Goal: Task Accomplishment & Management: Use online tool/utility

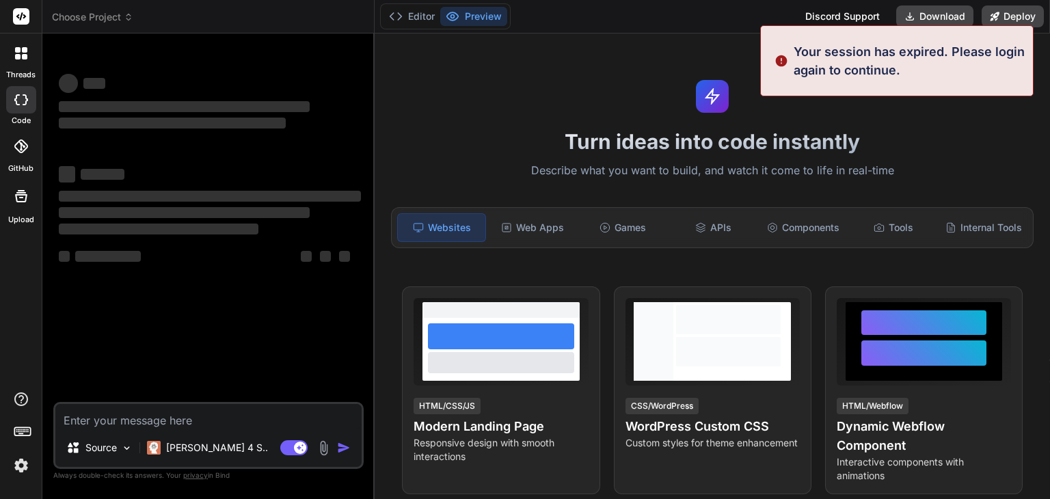
click at [176, 412] on textarea at bounding box center [208, 416] width 306 height 25
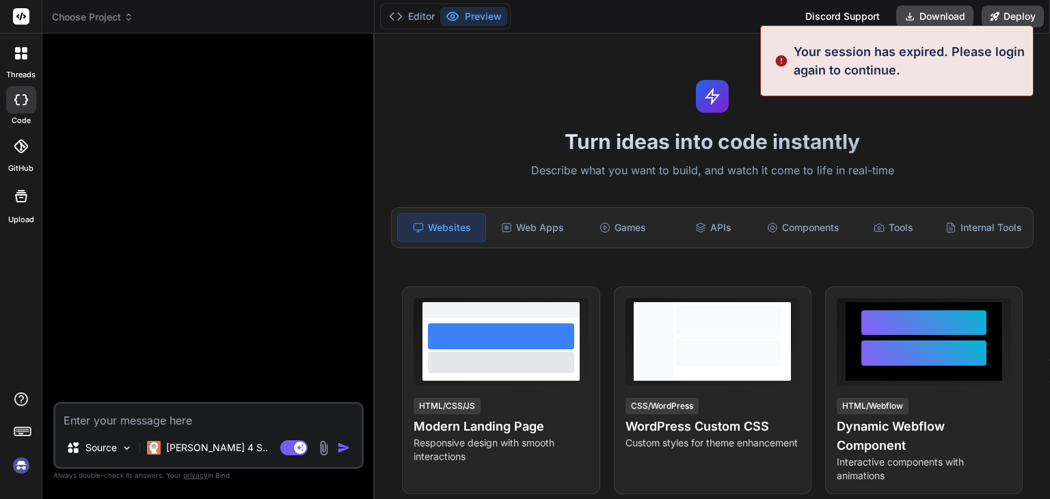
type textarea "x"
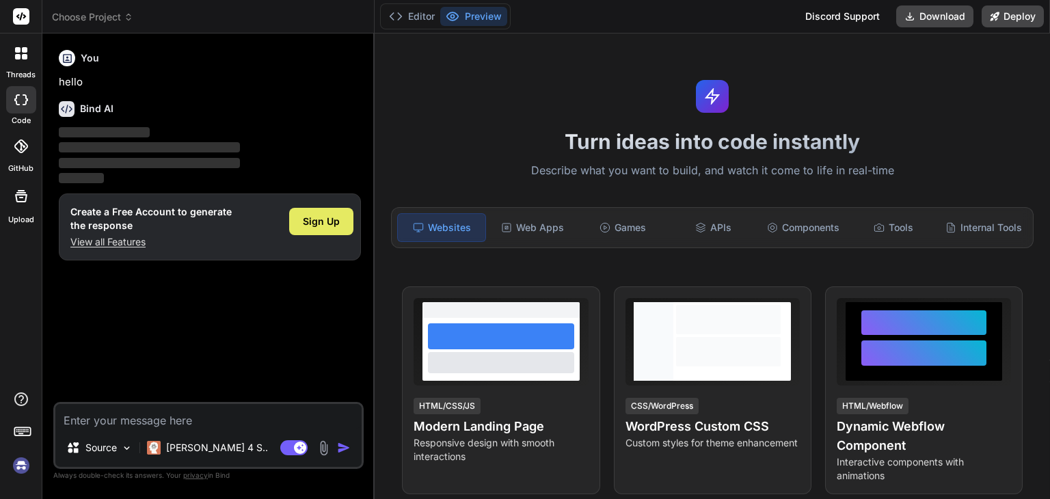
click at [325, 217] on span "Sign Up" at bounding box center [321, 222] width 37 height 14
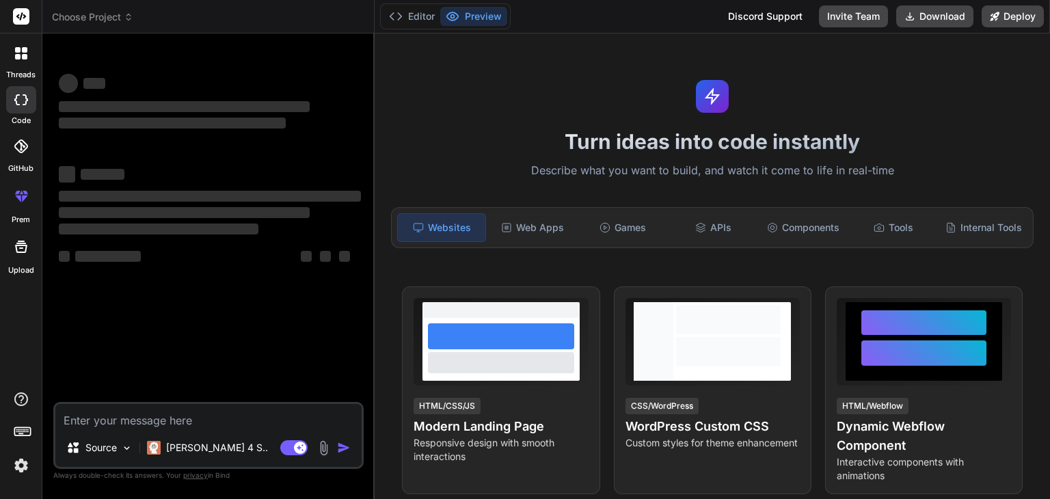
click at [83, 424] on textarea at bounding box center [208, 416] width 306 height 25
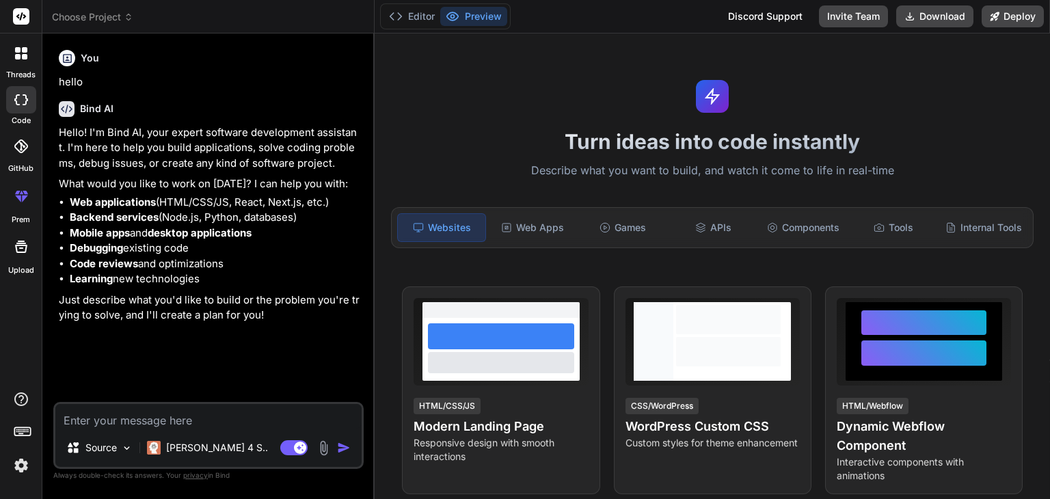
type textarea "x"
paste textarea "# Product Requirements Document: ClientSphere ## 1\. Overview App/Website Name:…"
type textarea "# Product Requirements Document: ClientSphere ## 1\. Overview App/Website Name:…"
type textarea "x"
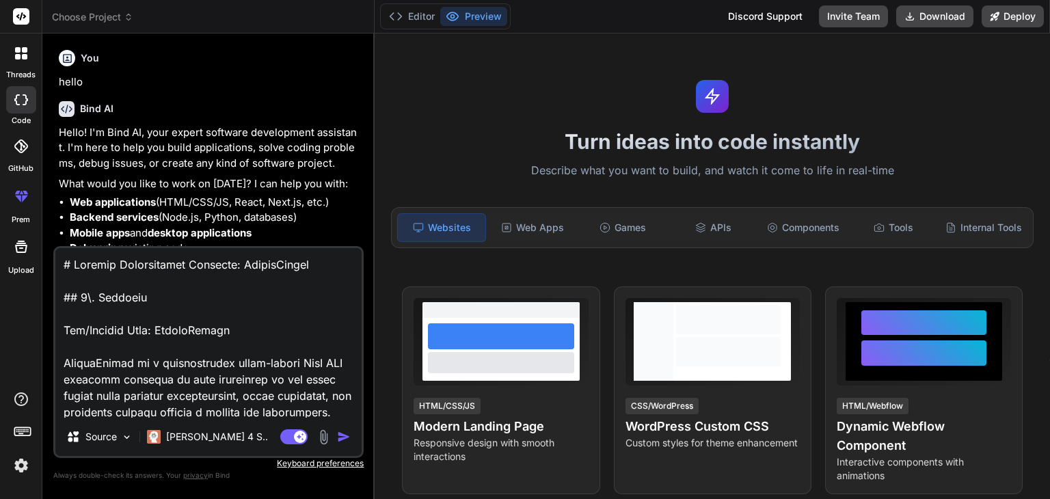
scroll to position [8743, 0]
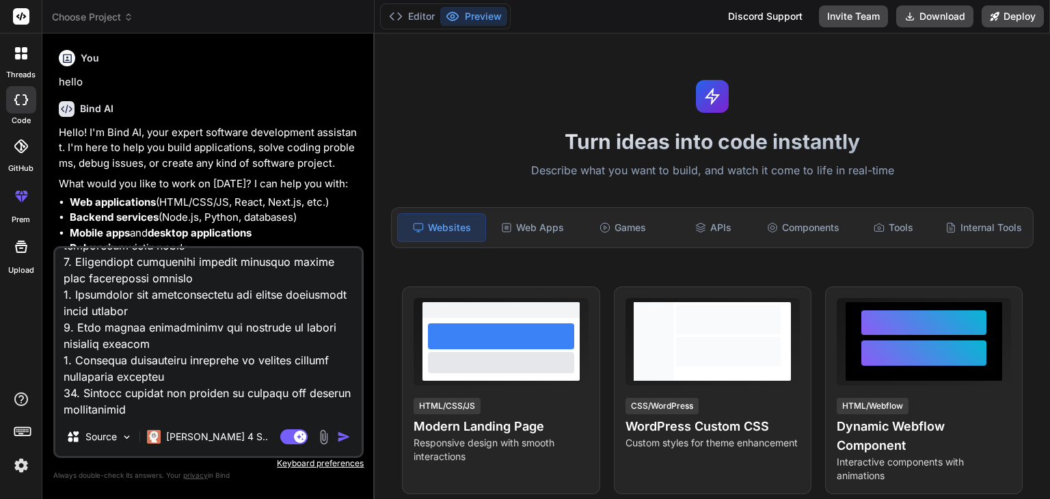
type textarea "# Product Requirements Document: ClientSphere ## 1\. Overview App/Website Name:…"
click at [346, 431] on img "button" at bounding box center [344, 437] width 14 height 14
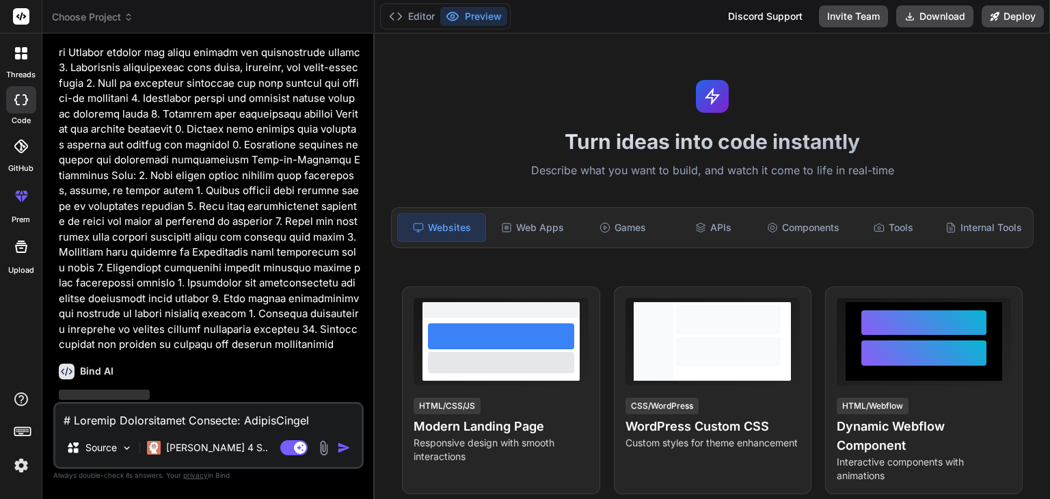
scroll to position [3725, 0]
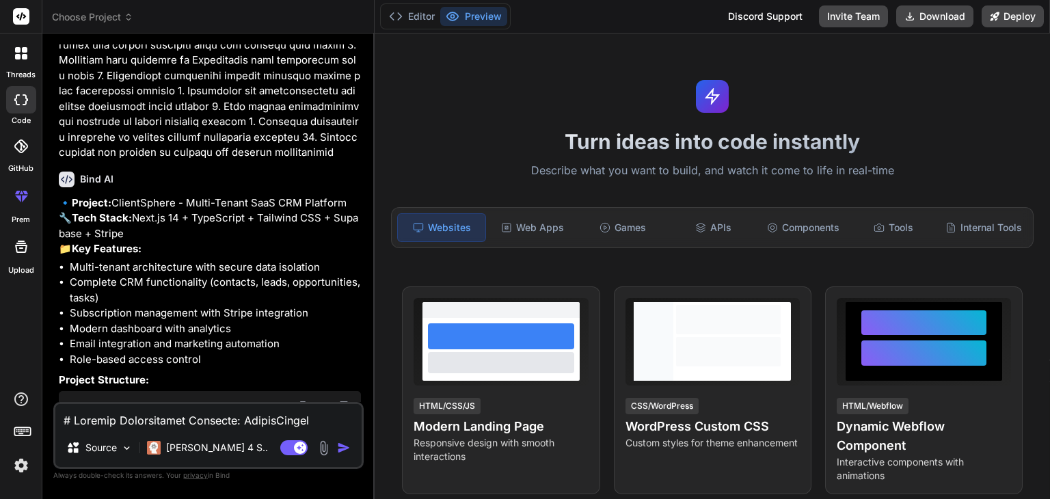
type textarea "x"
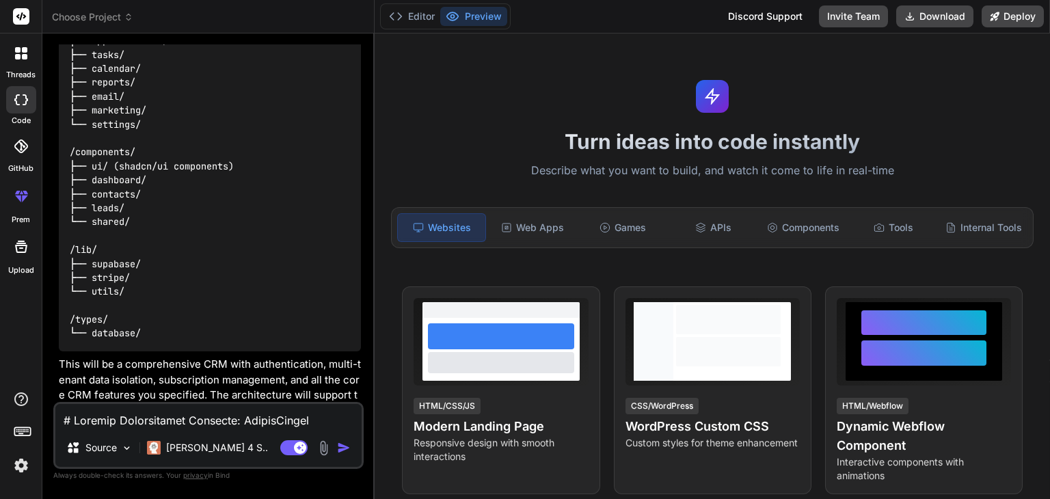
scroll to position [4450, 0]
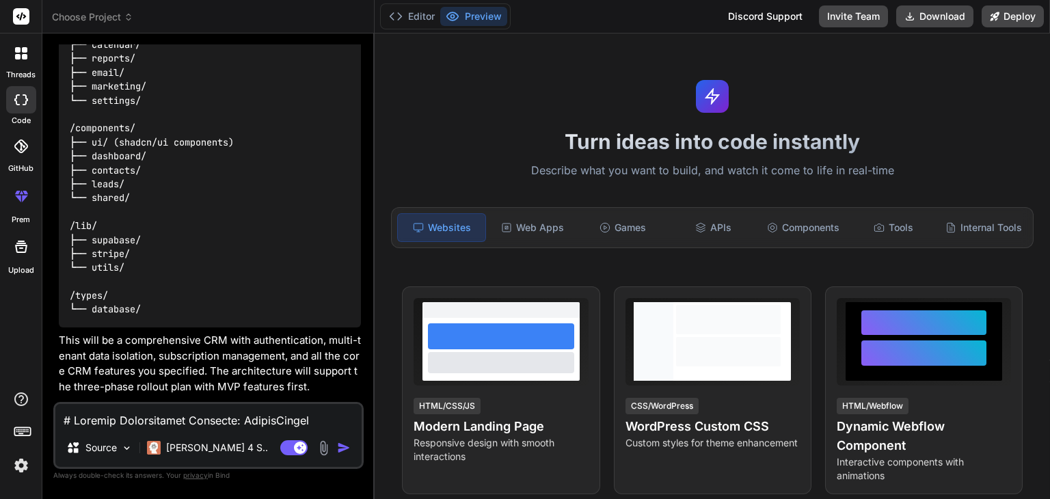
click at [123, 418] on textarea at bounding box center [208, 416] width 306 height 25
type textarea "y"
type textarea "x"
type textarea "ye"
type textarea "x"
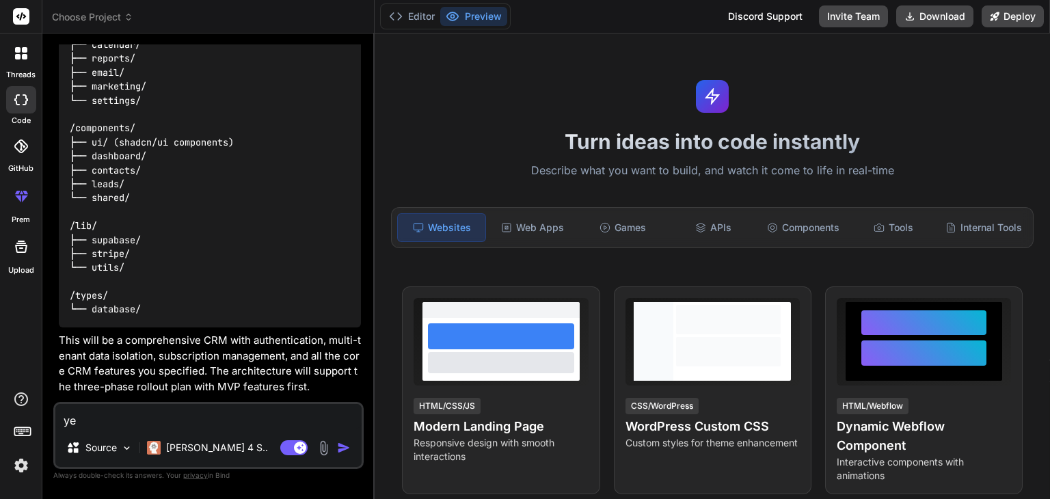
type textarea "yes"
type textarea "x"
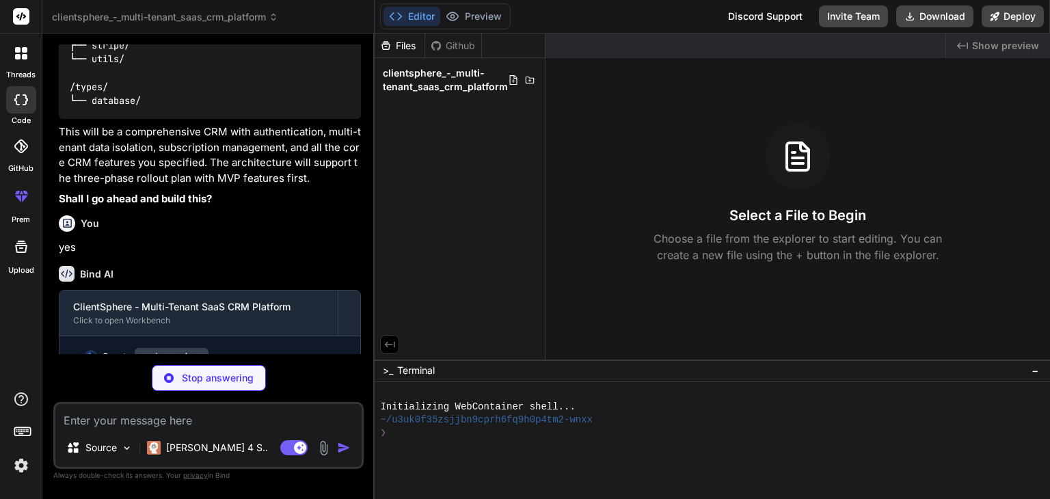
scroll to position [4666, 0]
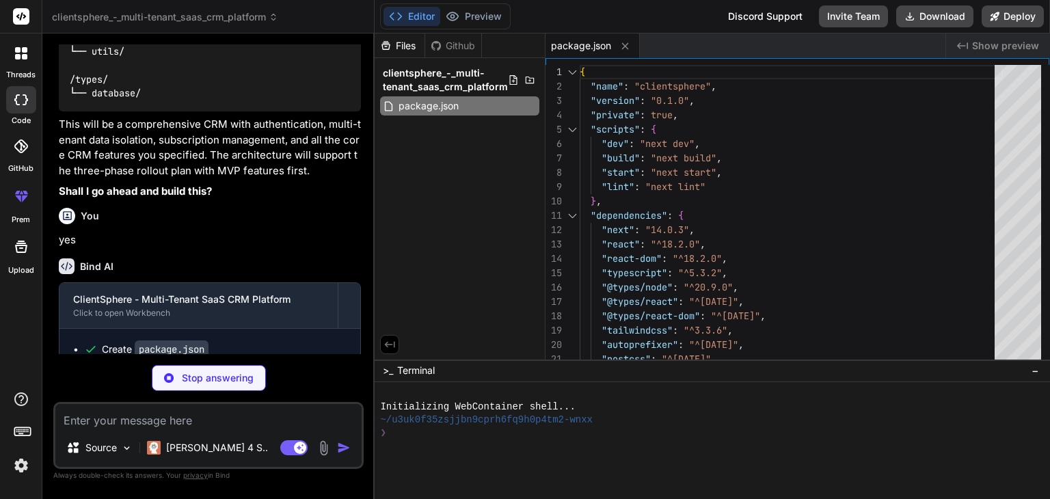
type textarea "x"
type textarea "module.exports = nextConfig"
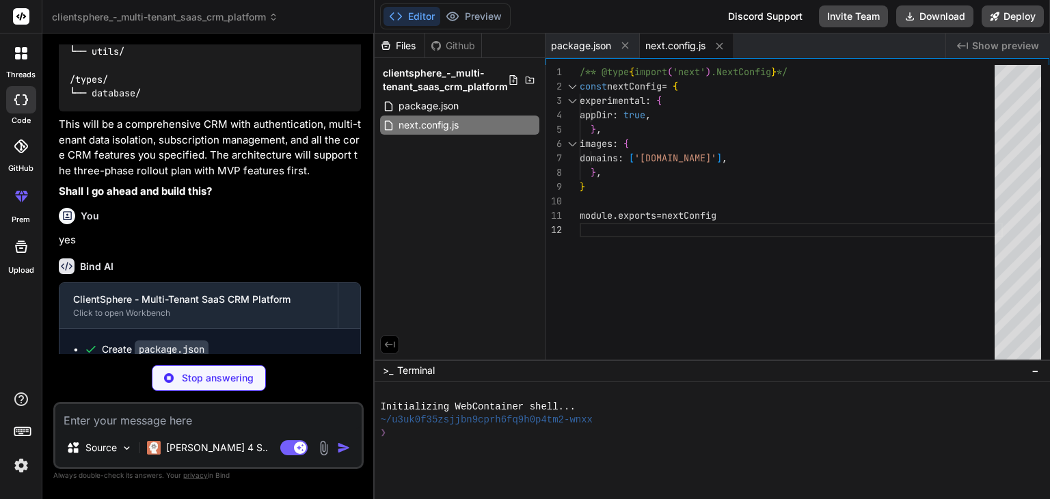
scroll to position [4707, 0]
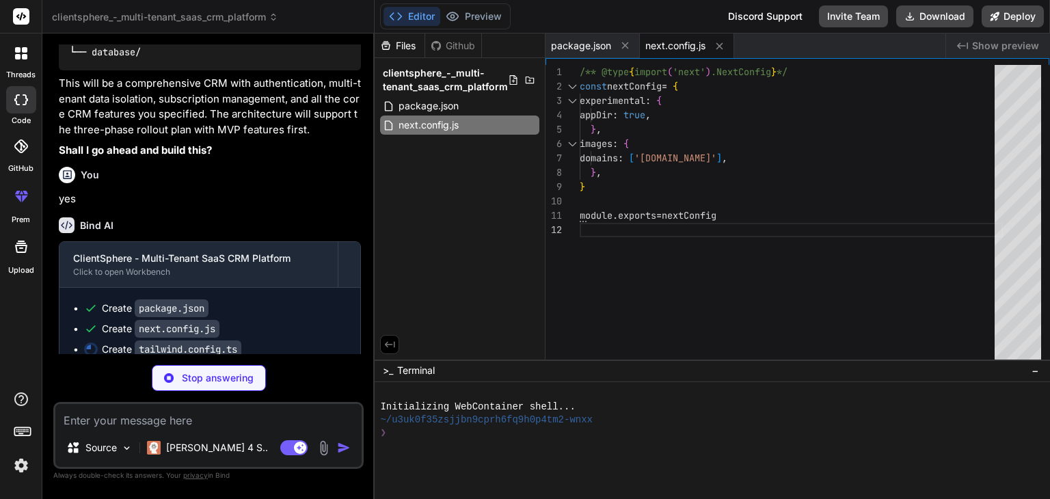
type textarea "x"
type textarea "sans: ['Inter', 'sans-serif'], }, }, }, plugins: [require('@tailwindcss/forms')…"
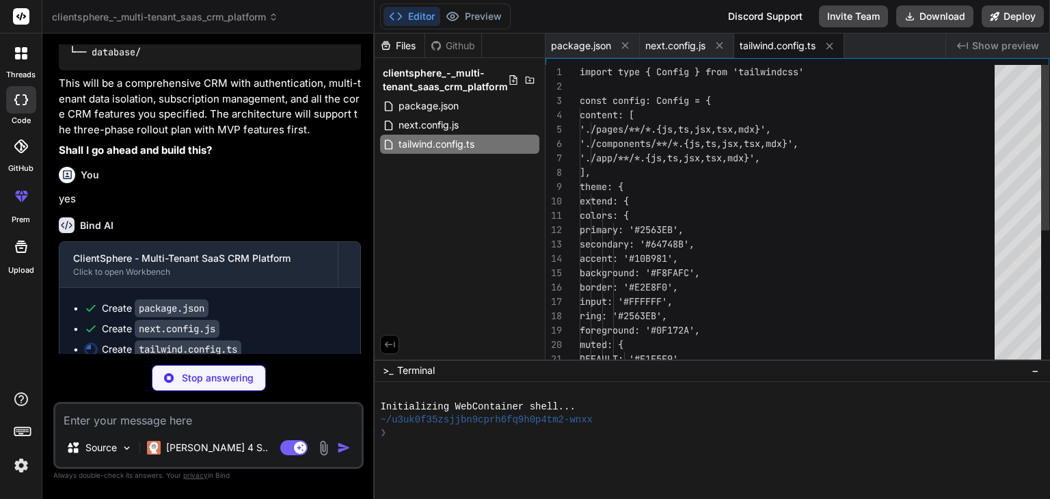
type textarea "x"
type textarea "module.exports = { plugins: { tailwindcss: {}, autoprefixer: {}, }, }"
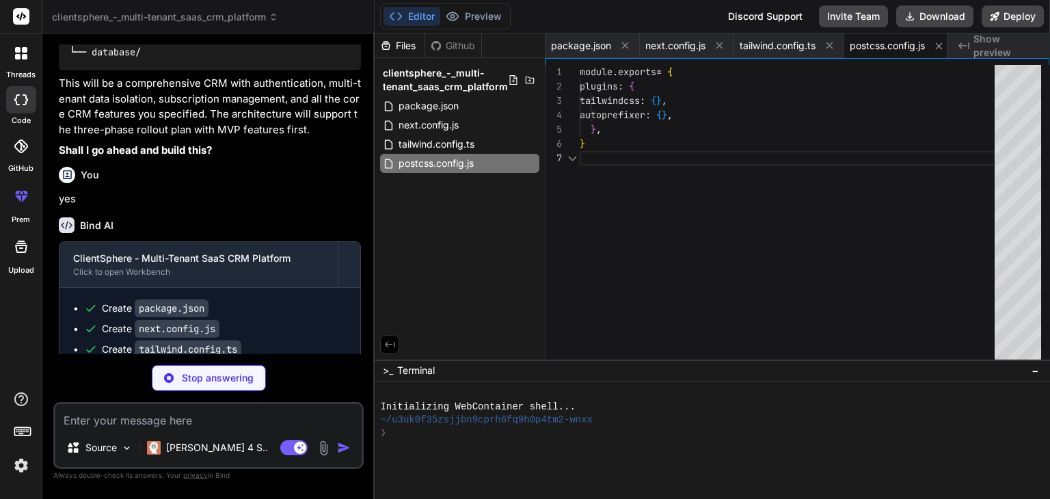
scroll to position [0, 10]
type textarea "x"
type textarea ""paths": { "@/*": ["./*"] } }, "include": ["next-env.d.ts", "**/*.ts", "**/*.ts…"
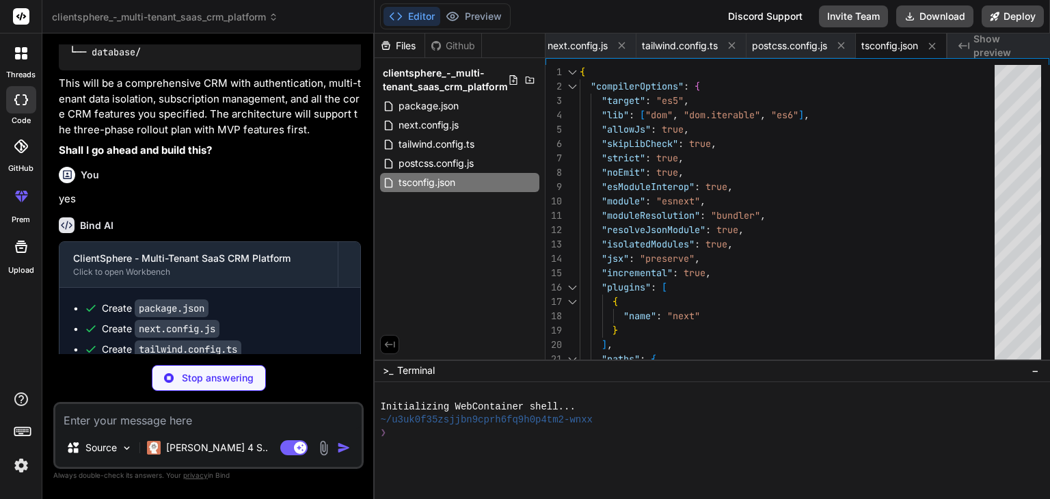
type textarea "x"
type textarea "import { type ClassValue, clsx } from "clsx" import { twMerge } from "tailwind-…"
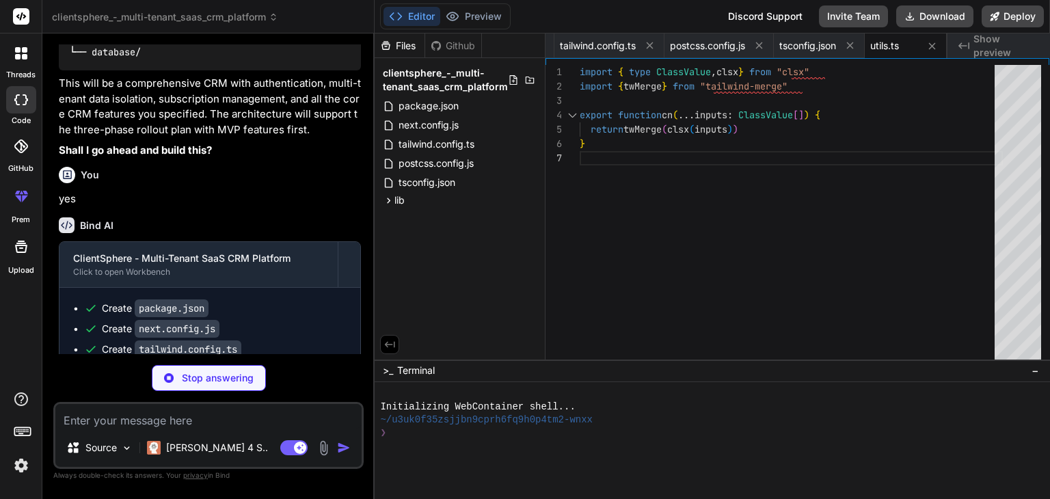
type textarea "x"
type textarea "import { createClientComponentClient } from '@supabase/auth-helpers-nextjs' imp…"
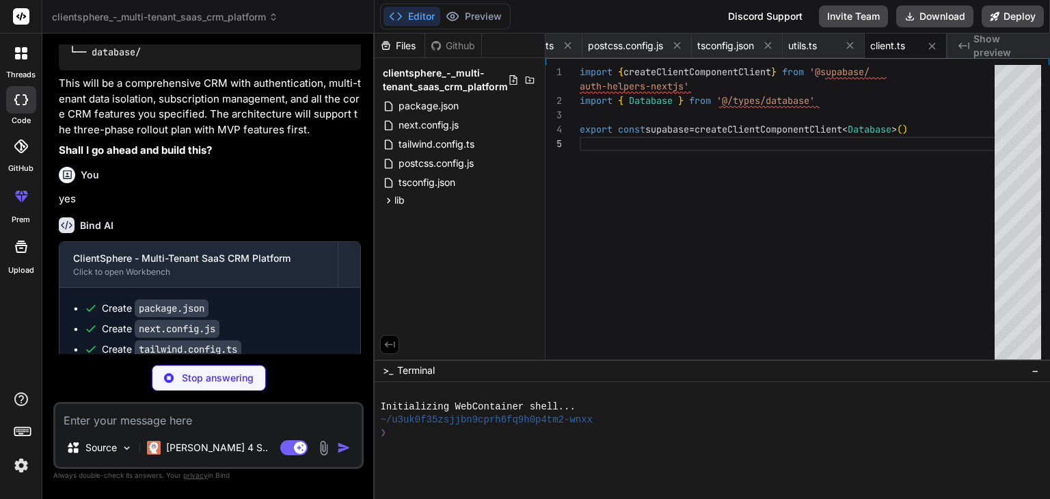
type textarea "x"
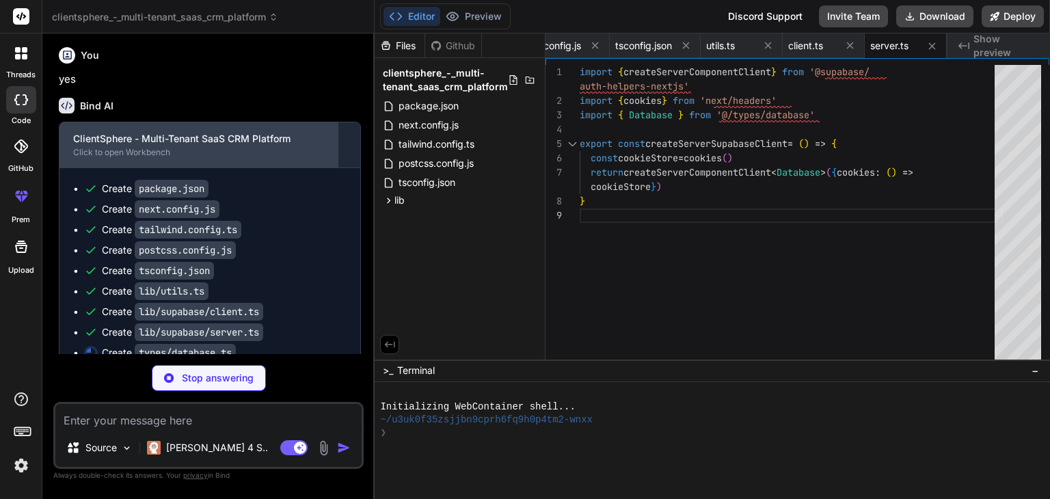
scroll to position [4830, 0]
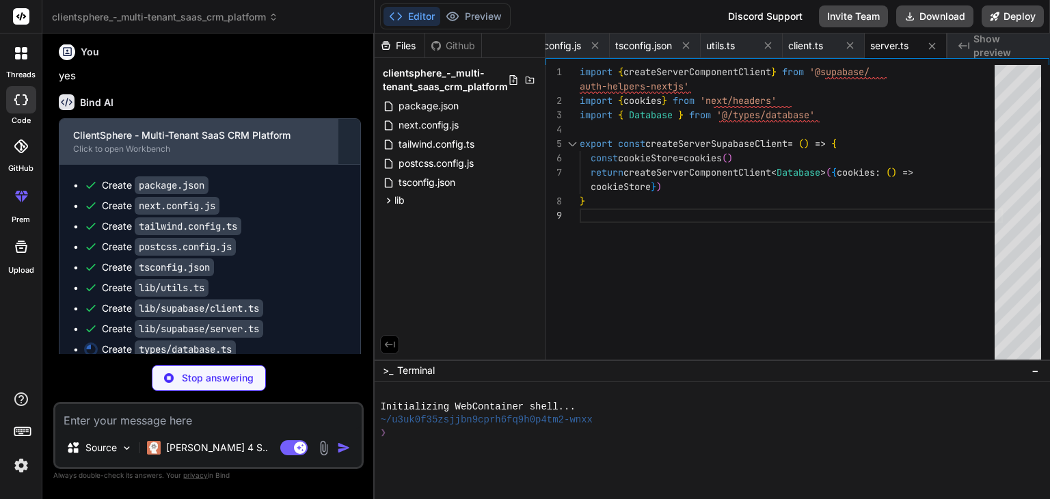
type textarea "x"
type textarea "} Enums: { [_ in never]: never } } }"
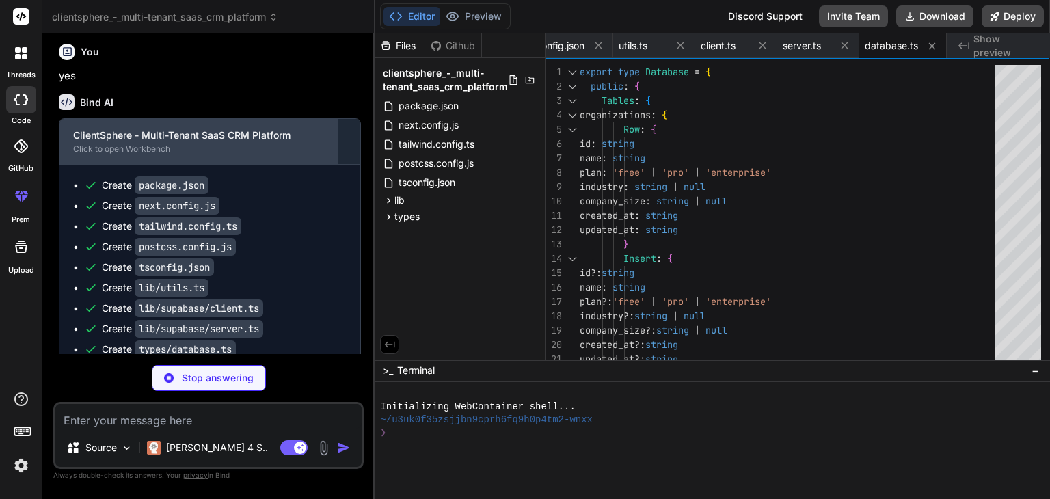
type textarea "x"
type textarea "ref={ref} {...props} /> ) } ) Button.displayName = "Button" export { Button, bu…"
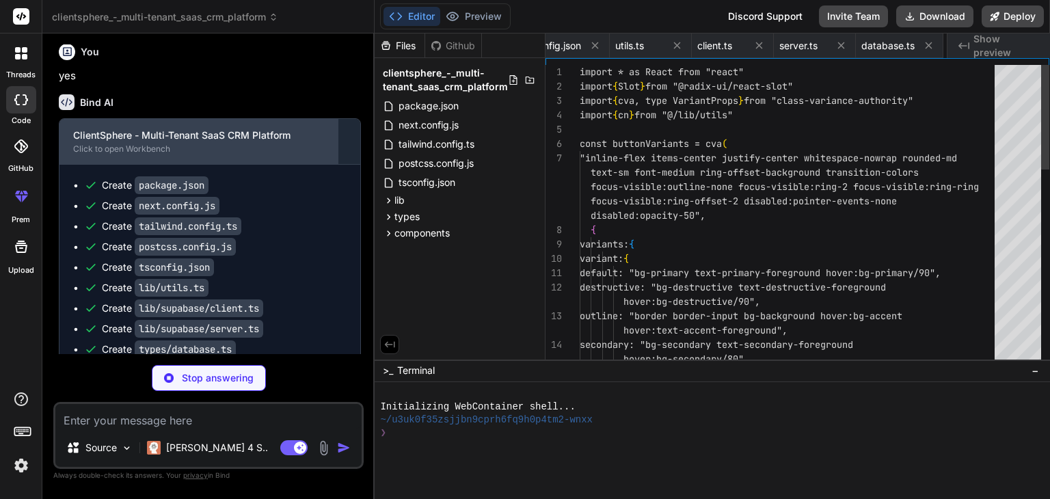
scroll to position [0, 517]
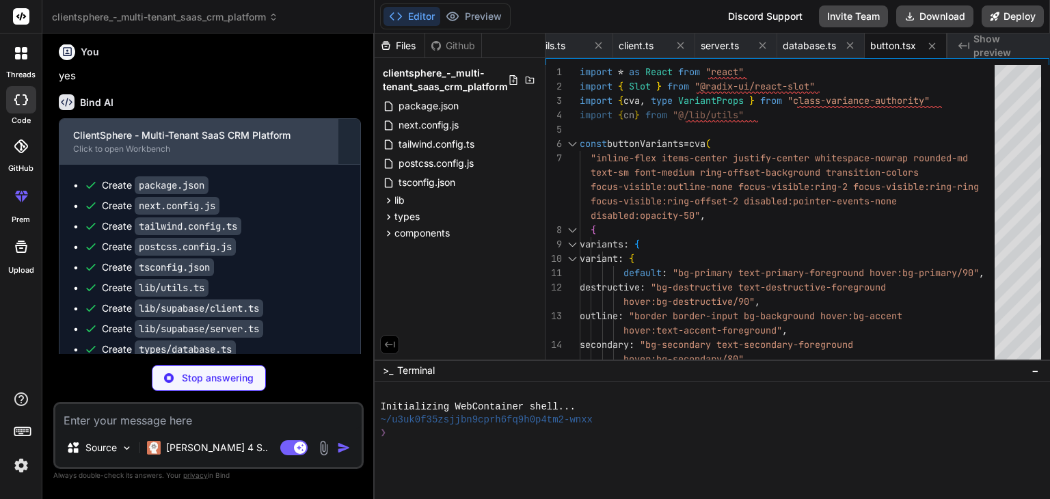
type textarea "x"
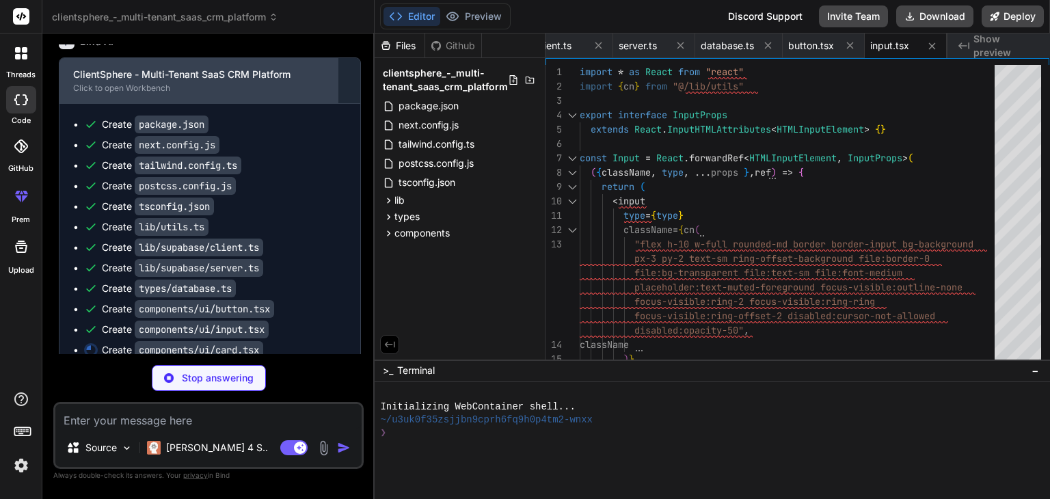
scroll to position [4891, 0]
type textarea "x"
type textarea "ref={ref} className={cn("flex items-center p-6 pt-0", className)} {...props} />…"
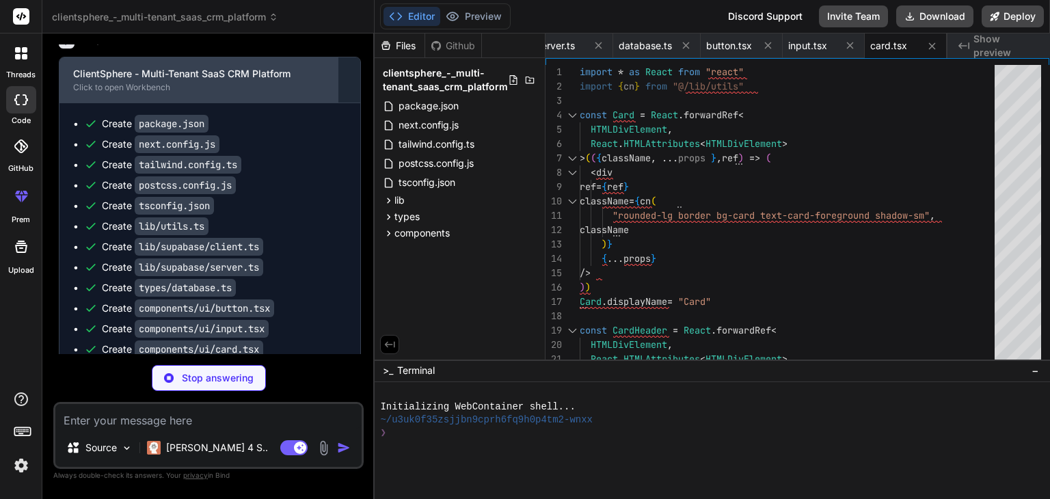
type textarea "x"
type textarea "className )} {...props} /> )) AvatarFallback.displayName = AvatarPrimitive.Fall…"
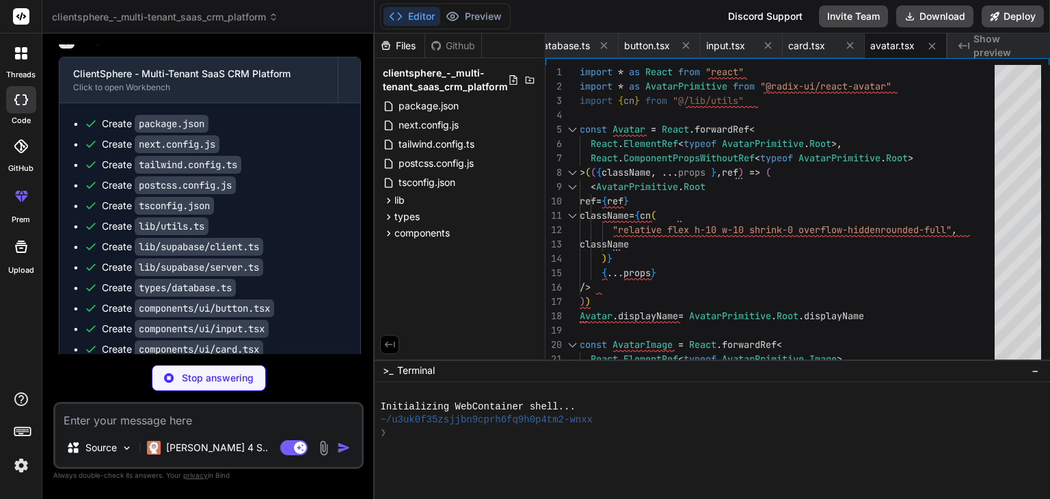
scroll to position [4932, 0]
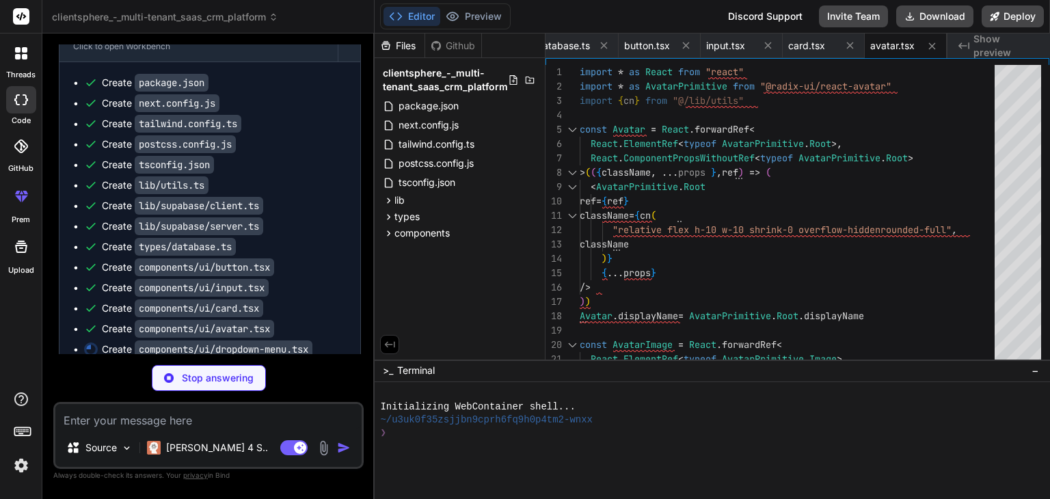
type textarea "x"
type textarea "}"
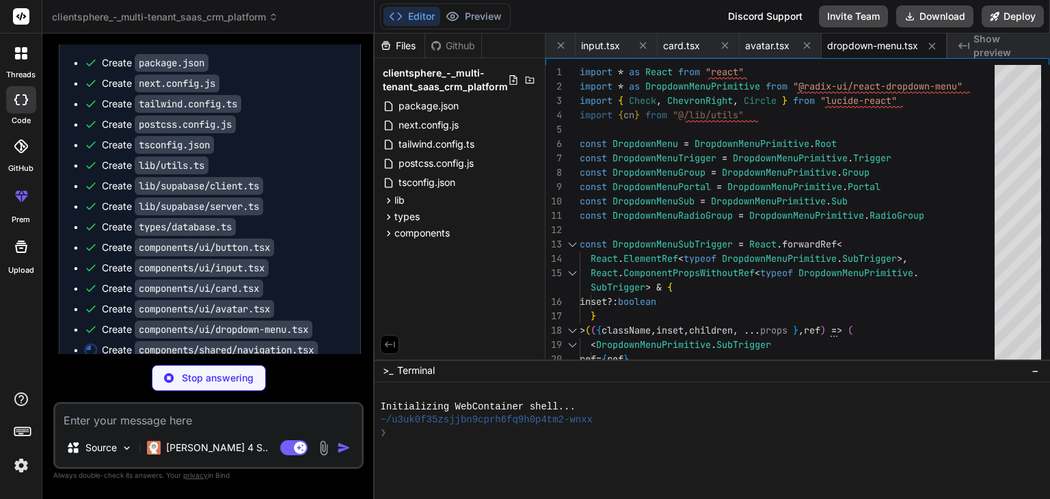
scroll to position [4953, 0]
type textarea "x"
type textarea ") }"
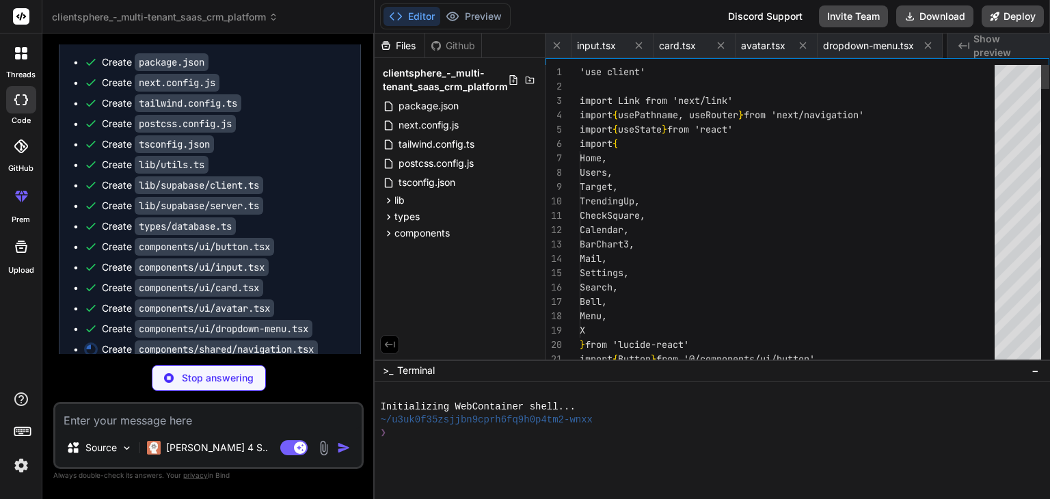
scroll to position [0, 986]
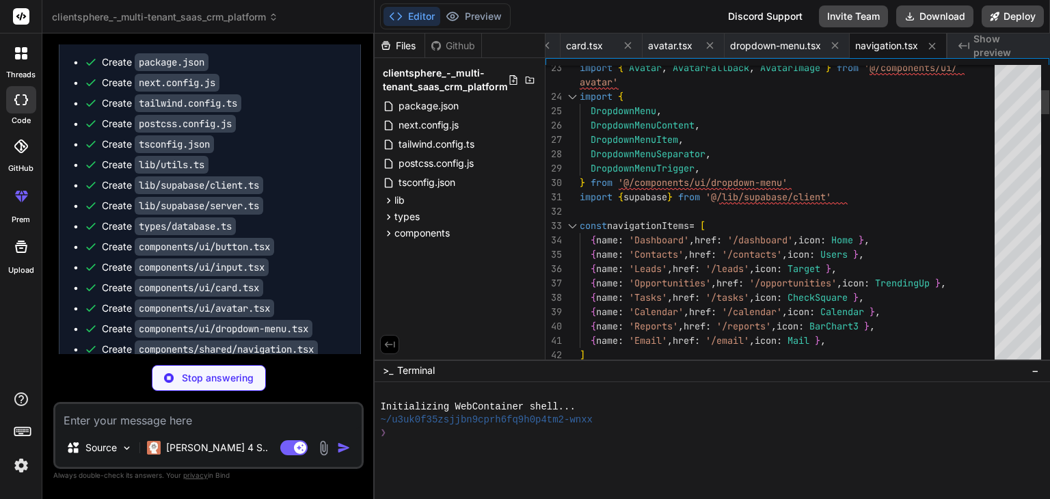
type textarea "x"
type textarea "* { @apply border-border; } body { @apply bg-background text-foreground; font-f…"
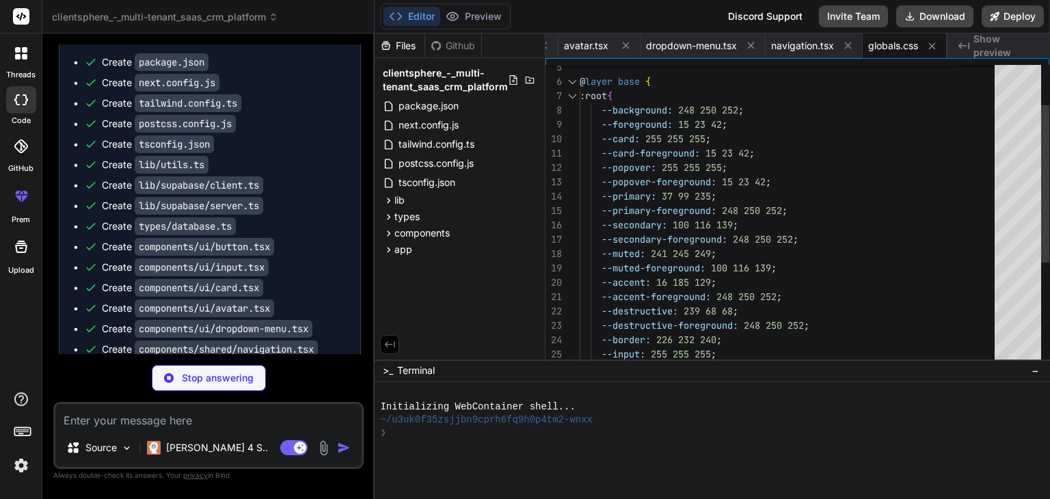
type textarea "x"
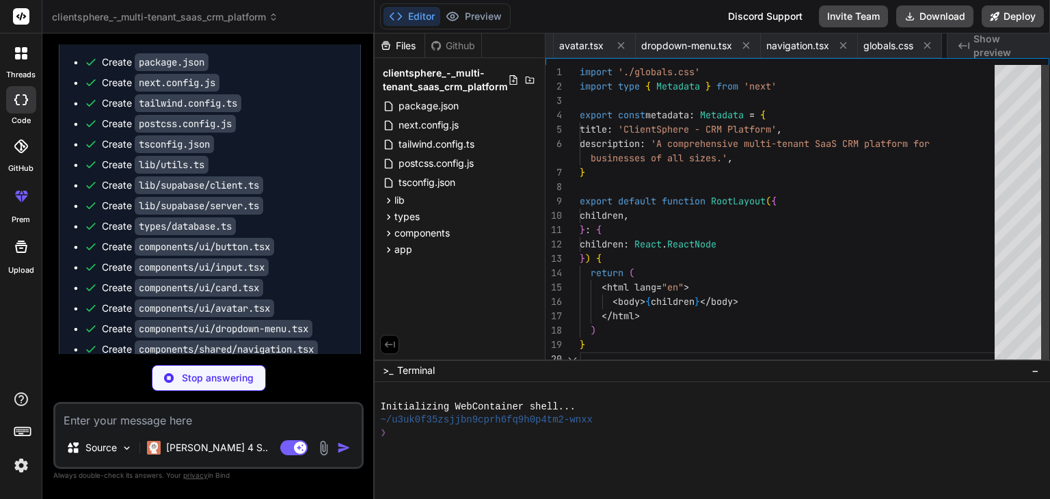
scroll to position [0, 1152]
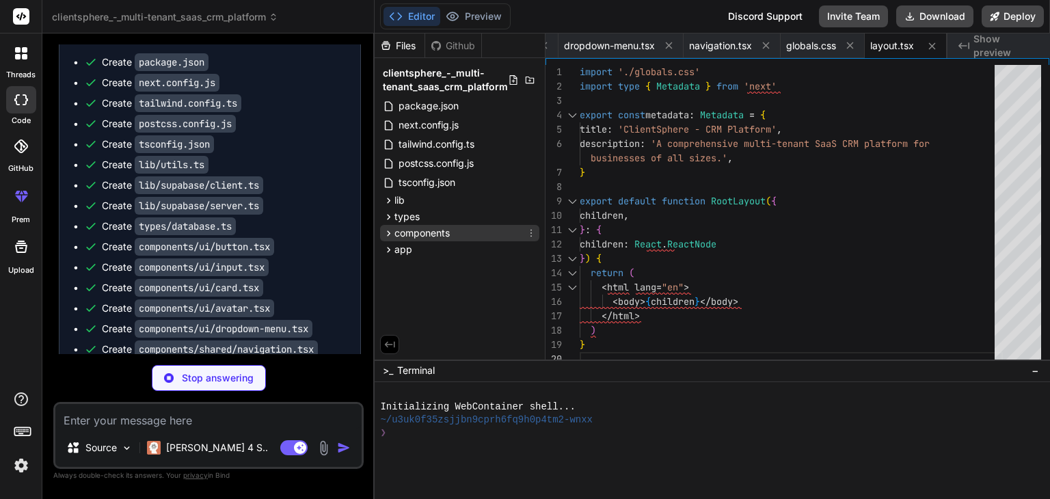
type textarea "x"
type textarea "</div> </div> ) }"
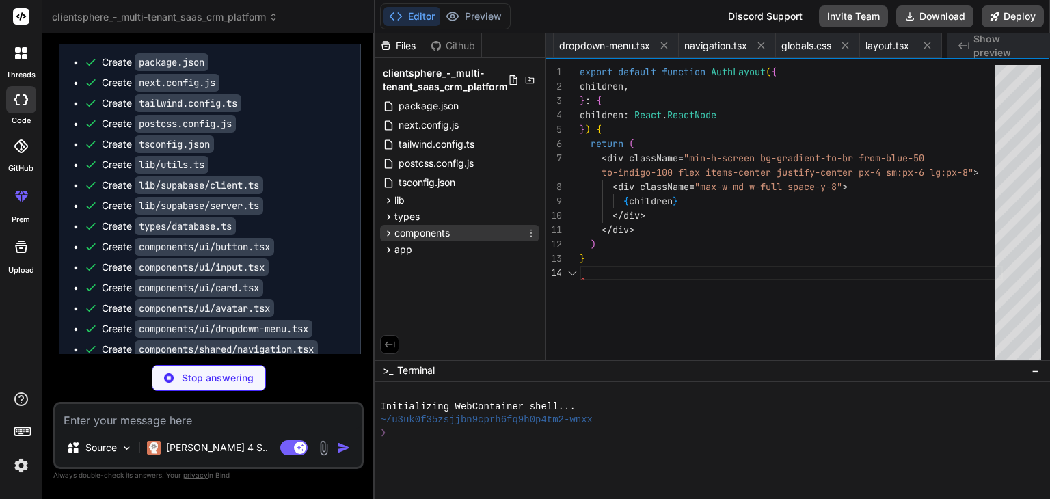
scroll to position [0, 1234]
click at [405, 237] on span "components" at bounding box center [421, 233] width 55 height 14
click at [396, 230] on span "components" at bounding box center [421, 233] width 55 height 14
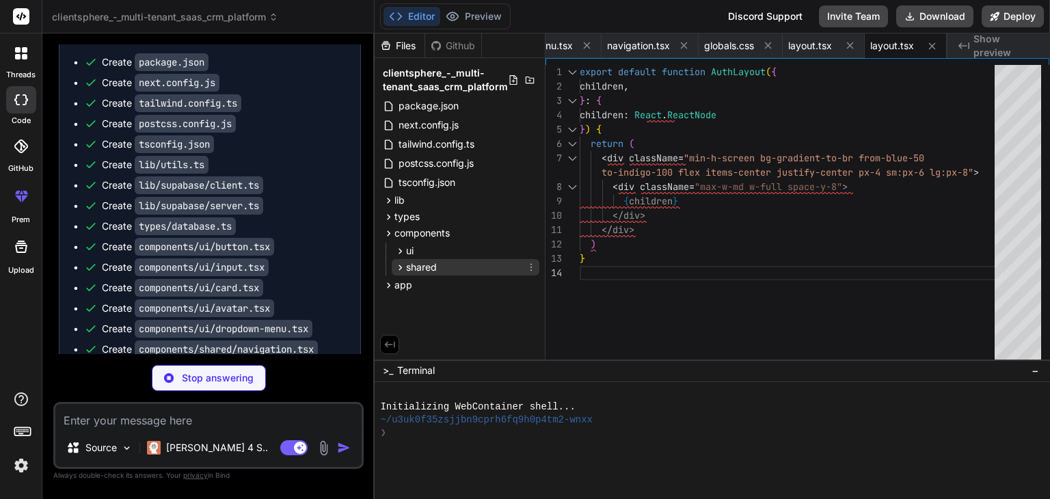
click at [398, 263] on icon at bounding box center [400, 268] width 12 height 12
click at [398, 219] on span "types" at bounding box center [406, 217] width 25 height 14
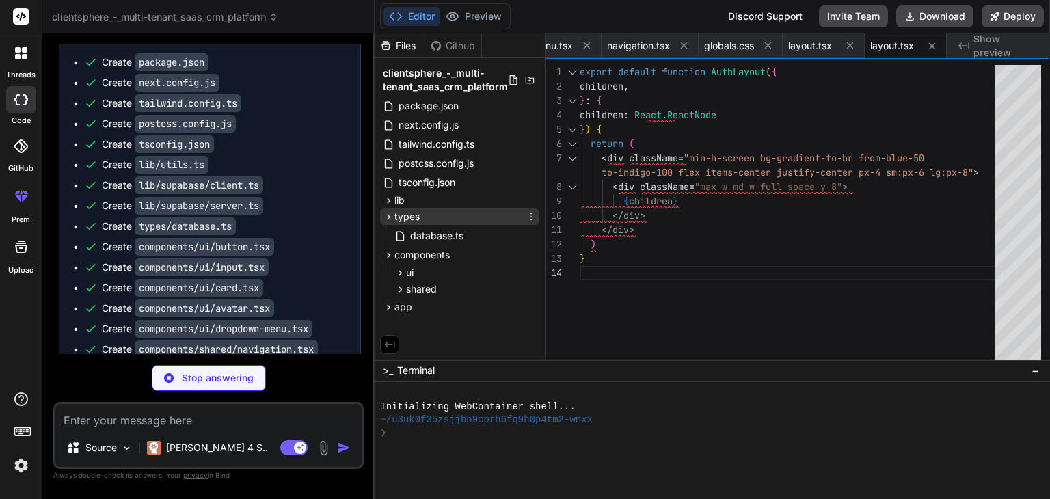
click at [398, 219] on span "types" at bounding box center [406, 217] width 25 height 14
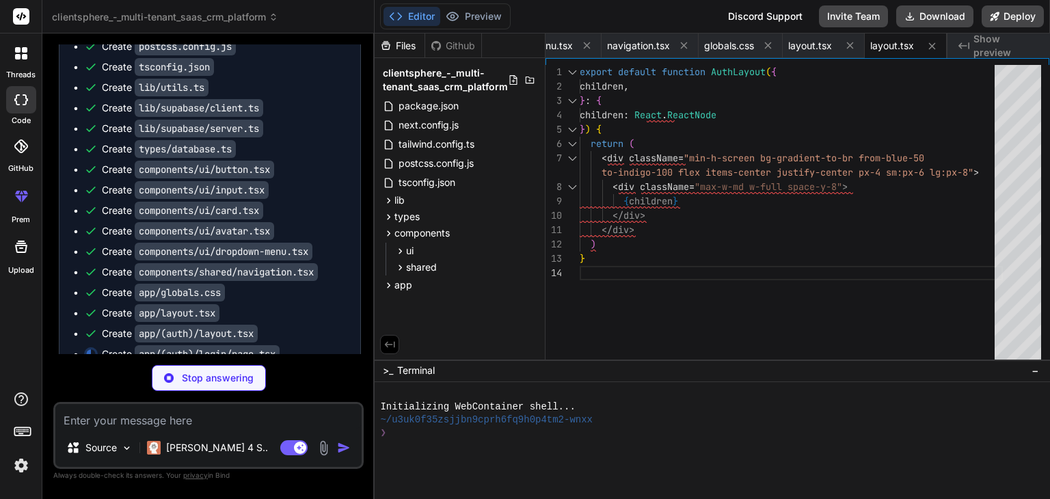
scroll to position [5035, 0]
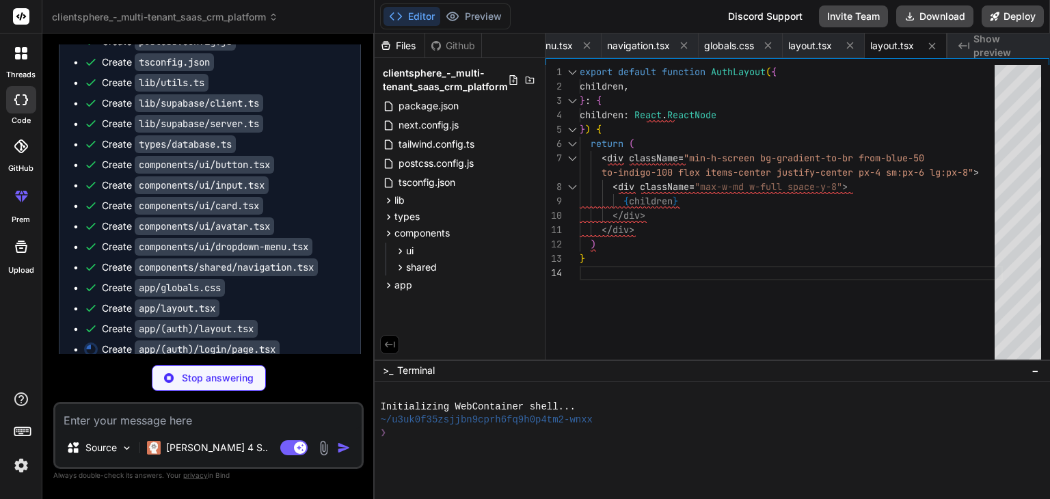
type textarea "x"
type textarea "Start free trial </Link> </span> </div> </form> </CardContent> </Card> ) }"
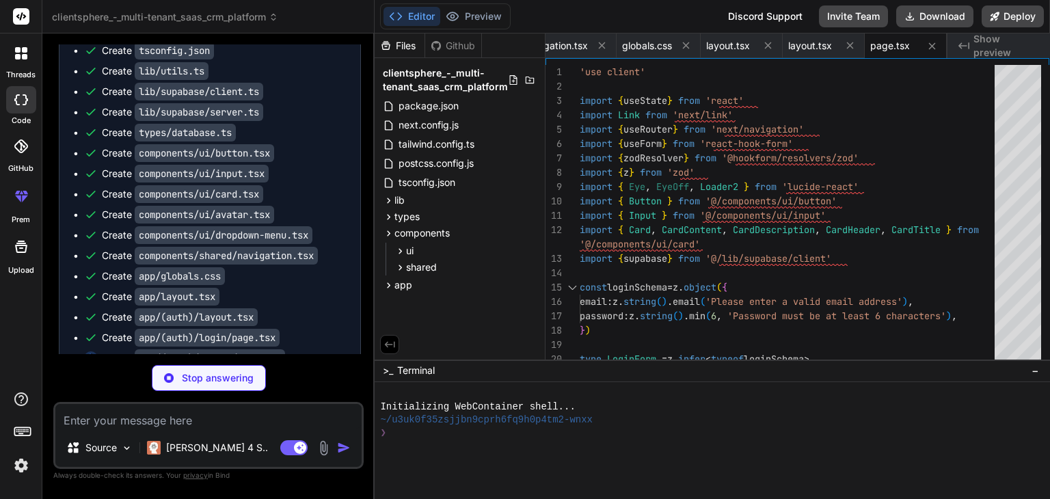
scroll to position [5055, 0]
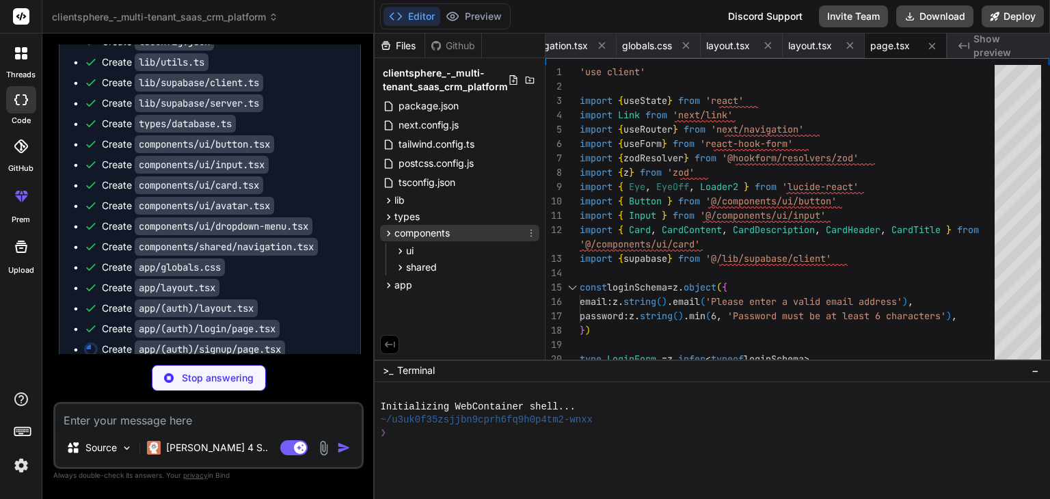
click at [383, 229] on icon at bounding box center [389, 234] width 12 height 12
click at [384, 251] on icon at bounding box center [389, 250] width 12 height 12
type textarea "x"
type textarea "</Card> </div> ) }"
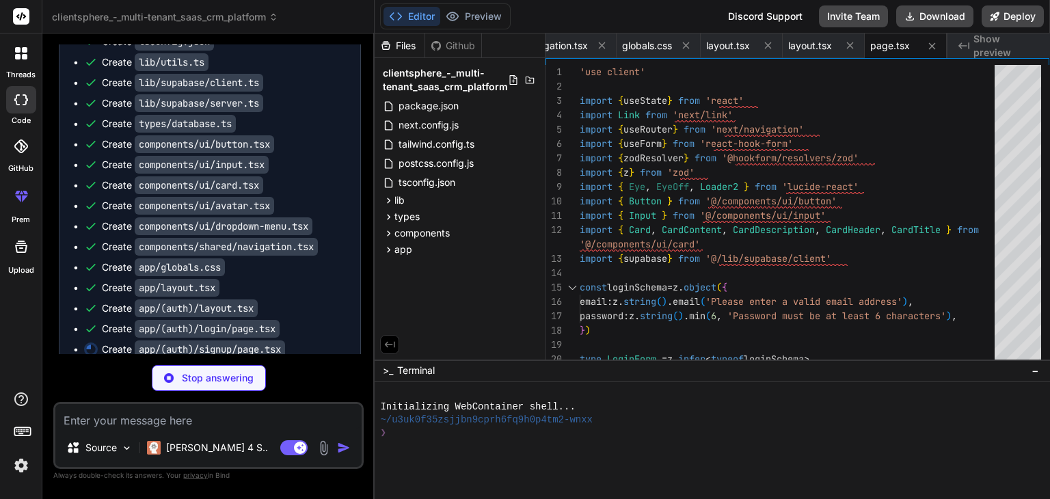
scroll to position [0, 1398]
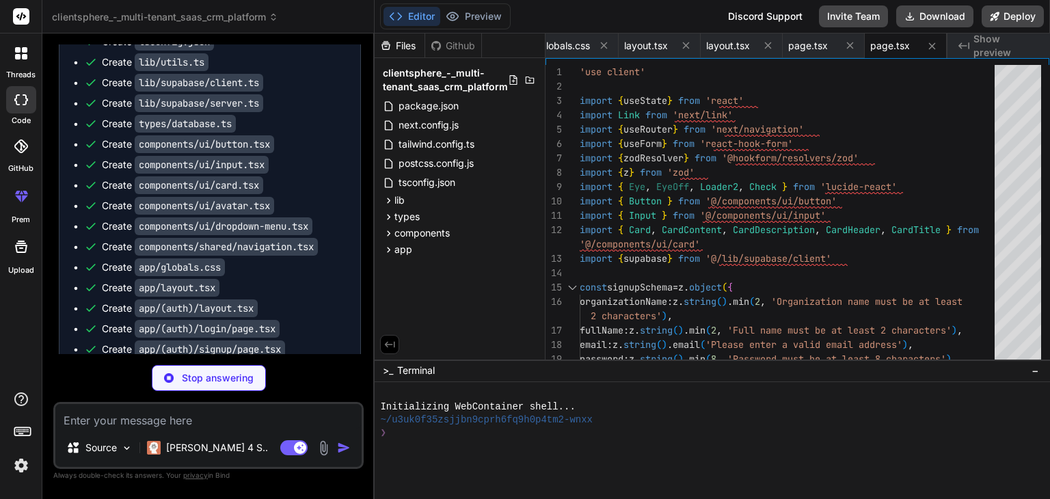
type textarea "x"
type textarea "</Button> )} </div> </form> </CardContent> </Card> </div> ) }"
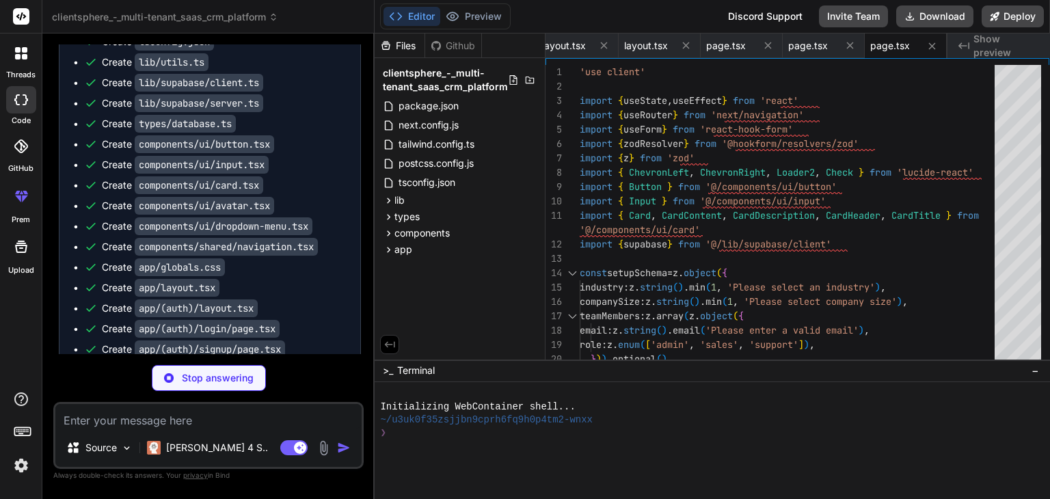
scroll to position [5096, 0]
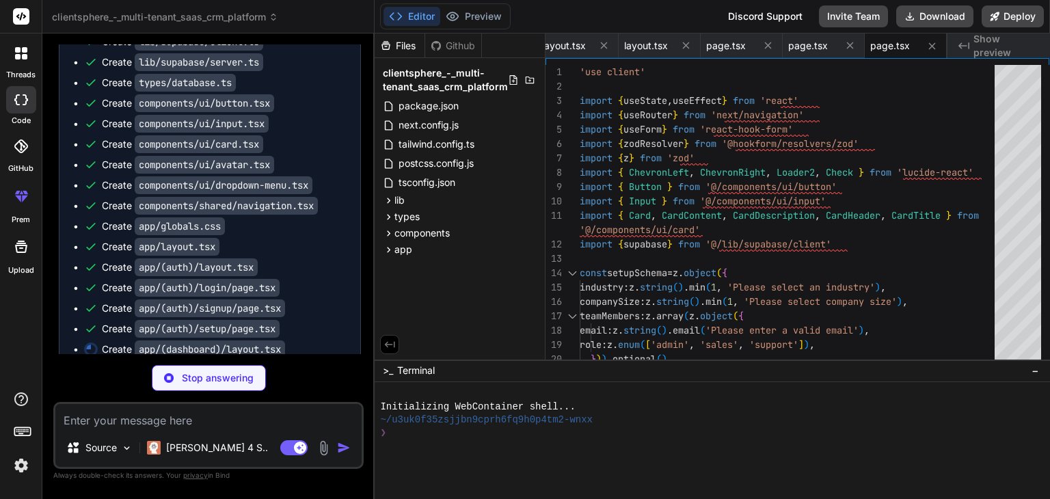
type textarea "x"
type textarea "{children} </main> </div> ) }"
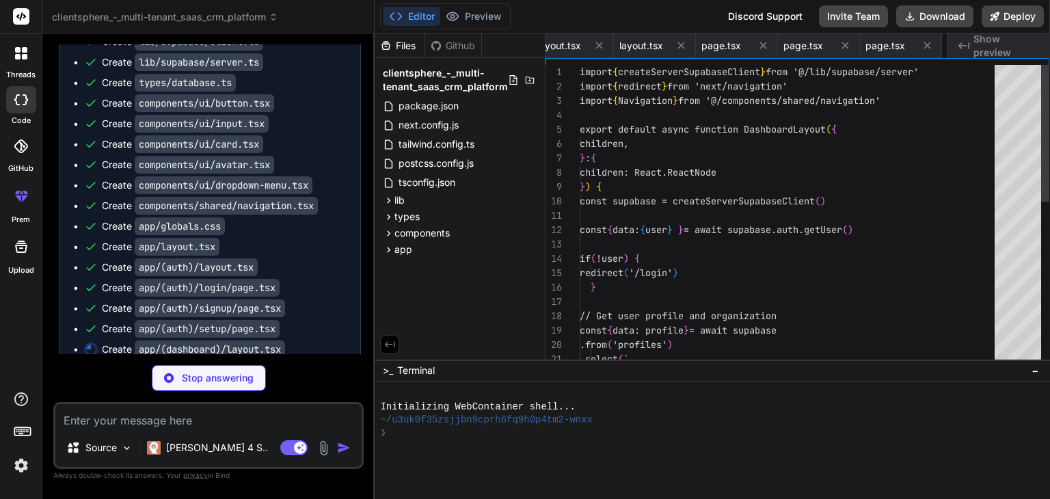
scroll to position [0, 1562]
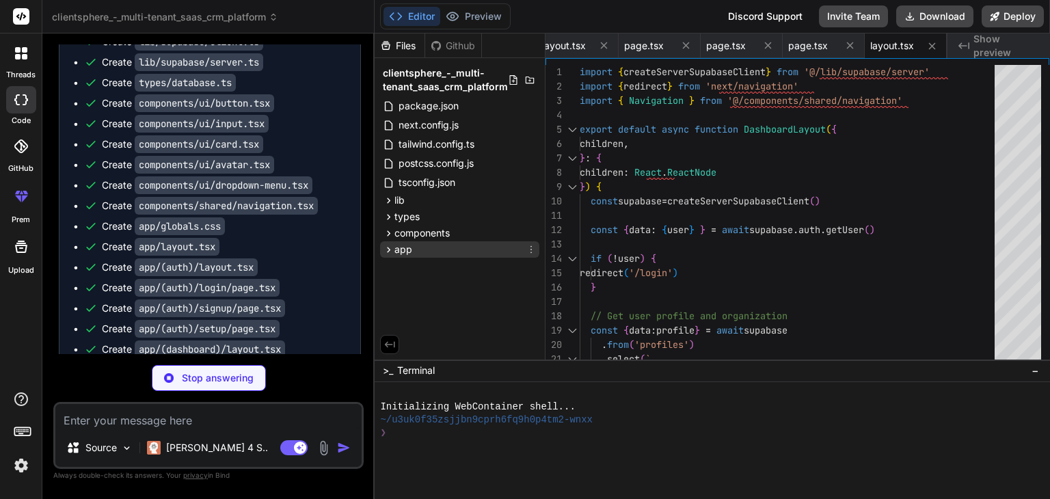
click at [432, 249] on div "app" at bounding box center [459, 249] width 159 height 16
click at [416, 249] on div "app" at bounding box center [459, 249] width 159 height 16
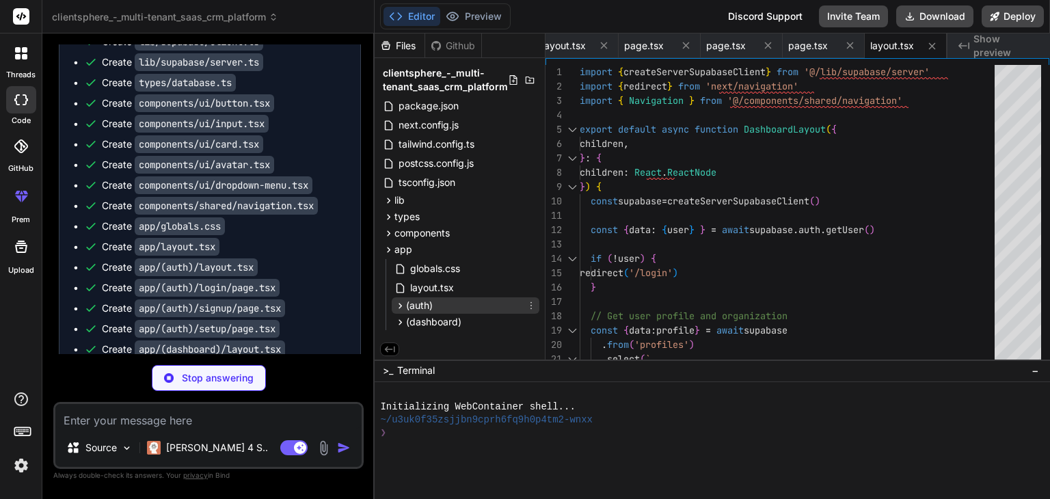
click at [406, 302] on span "(auth)" at bounding box center [419, 306] width 27 height 14
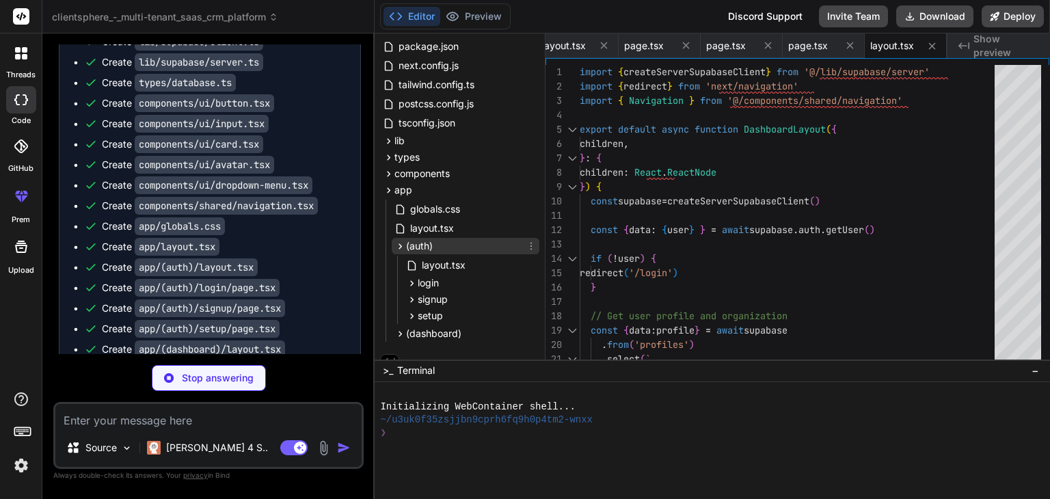
scroll to position [76, 0]
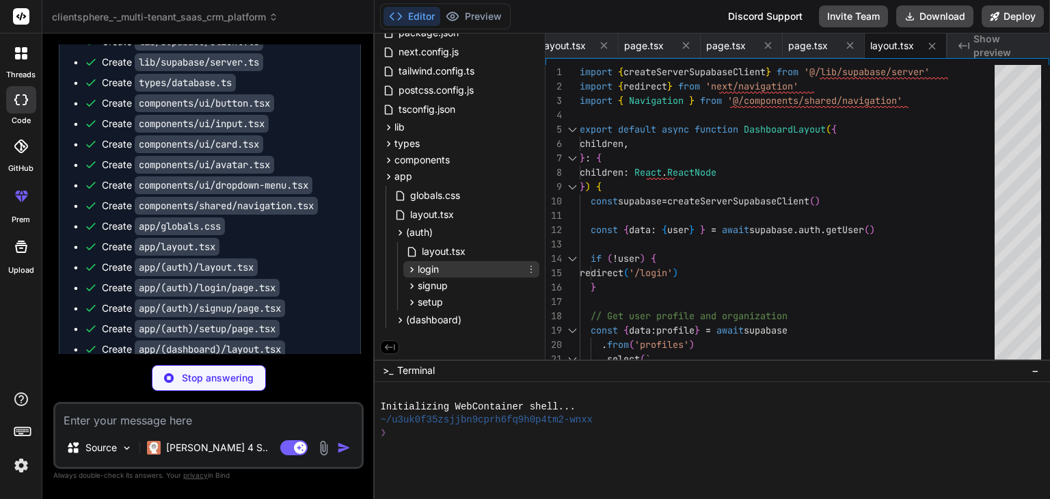
click at [421, 267] on span "login" at bounding box center [428, 269] width 21 height 14
click at [421, 267] on span "login" at bounding box center [428, 267] width 21 height 14
click at [427, 315] on span "(dashboard)" at bounding box center [433, 320] width 55 height 14
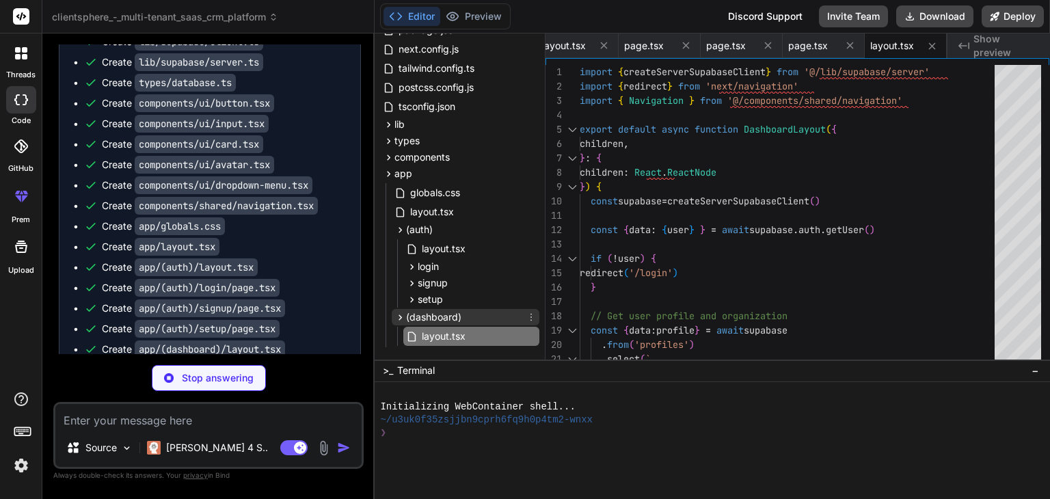
click at [427, 315] on span "(dashboard)" at bounding box center [433, 317] width 55 height 14
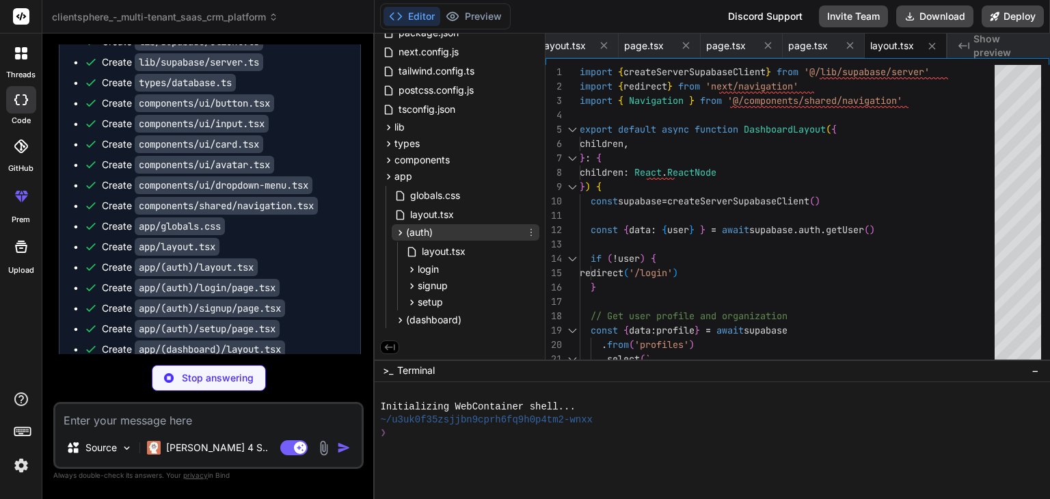
click at [403, 232] on icon at bounding box center [400, 233] width 12 height 12
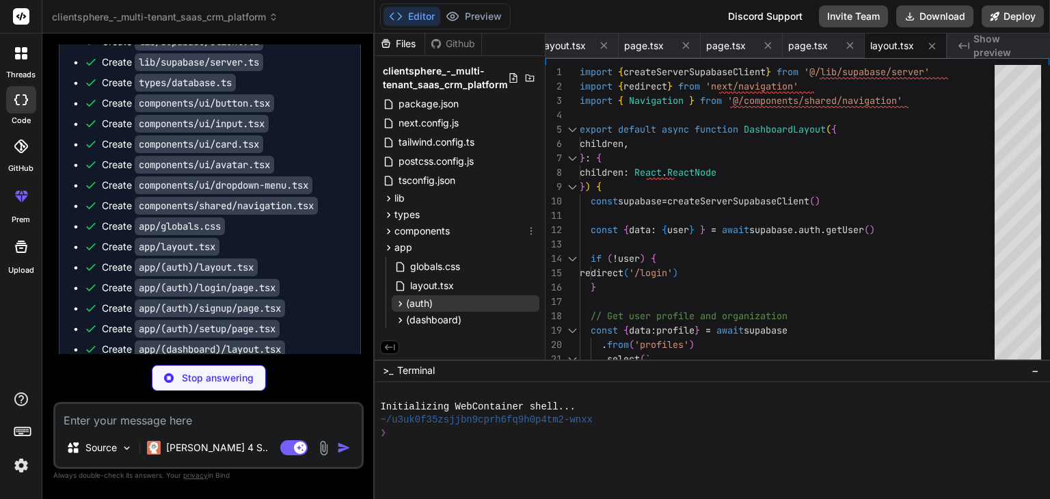
scroll to position [5, 0]
click at [392, 249] on icon at bounding box center [389, 248] width 12 height 12
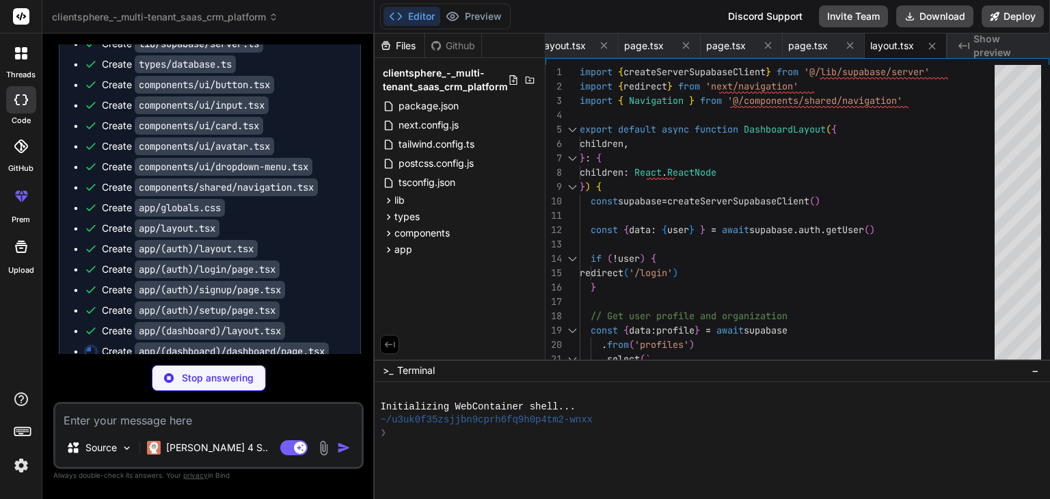
scroll to position [5117, 0]
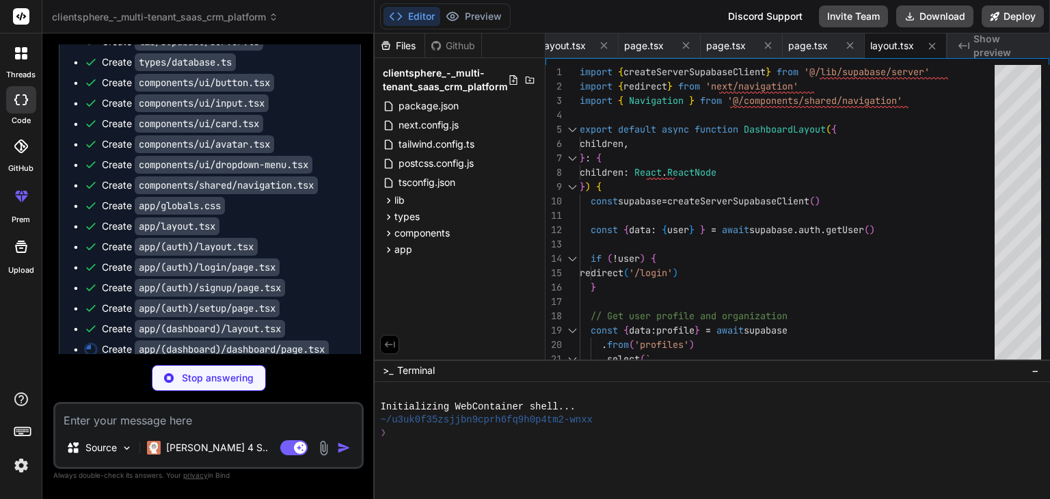
type textarea "x"
type textarea "</div> </CardContent> </Card> </div> ) }"
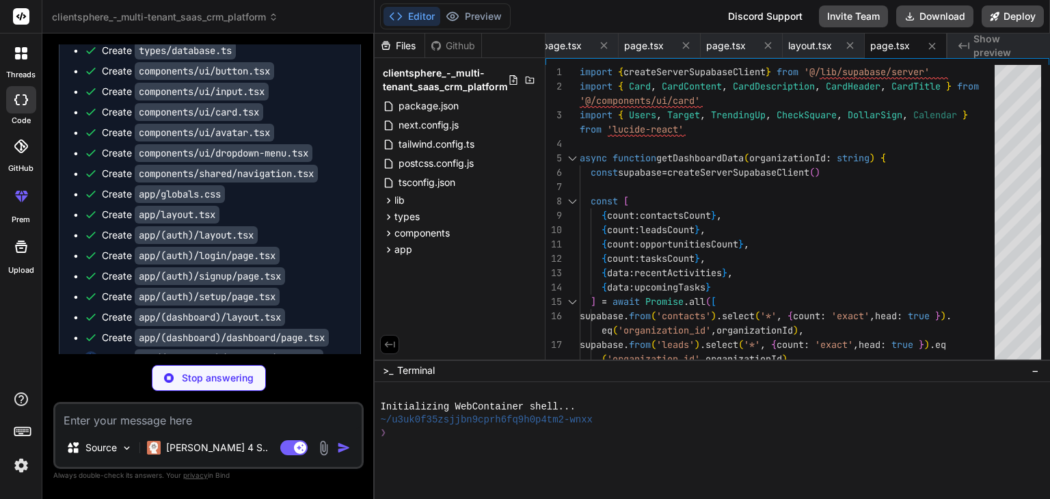
scroll to position [5137, 0]
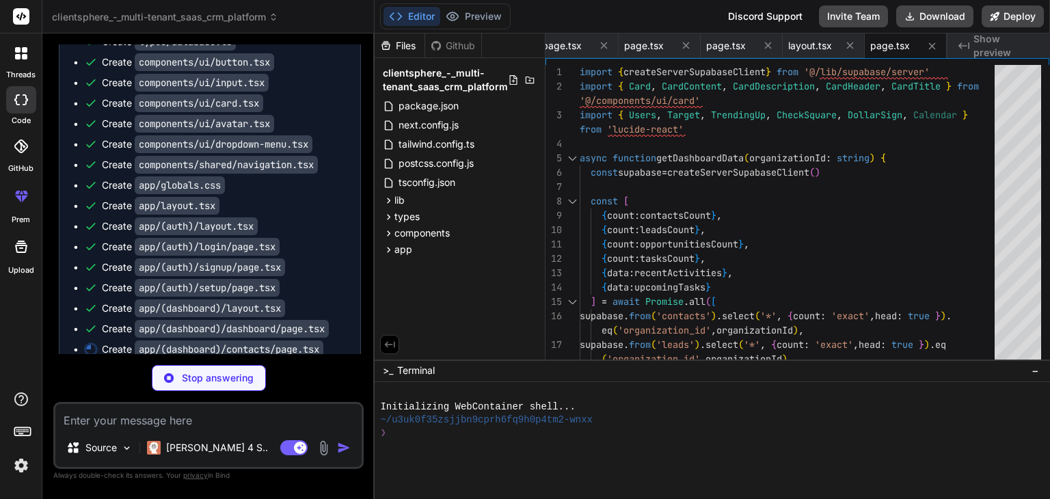
type textarea "x"
type textarea "</div> )} </div> ) }"
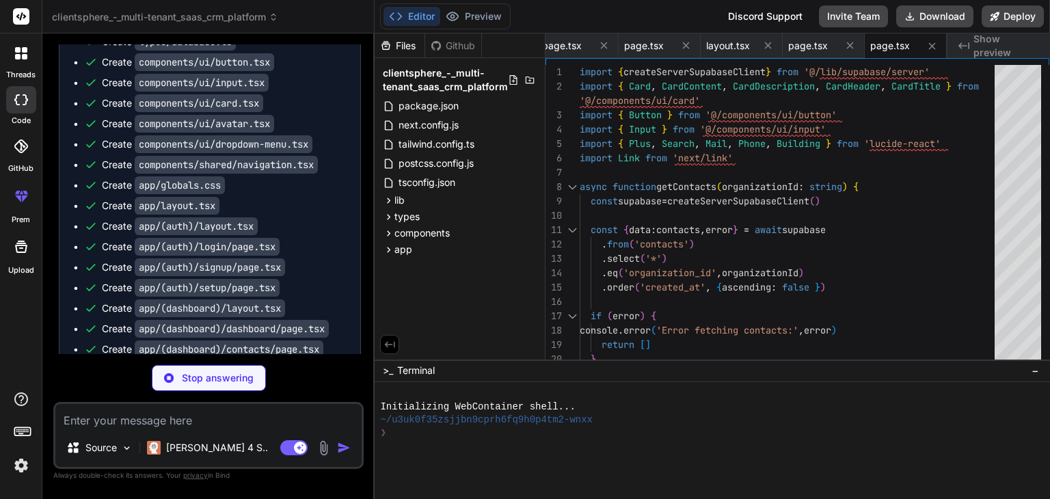
type textarea "x"
type textarea ")} </CardContent> </Card> ))} </div> )} </div> ) }"
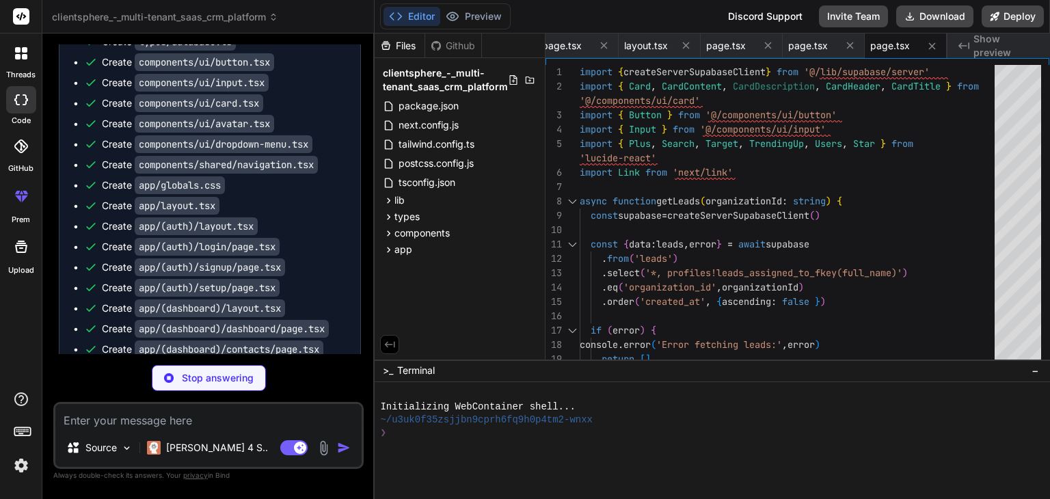
scroll to position [5192, 0]
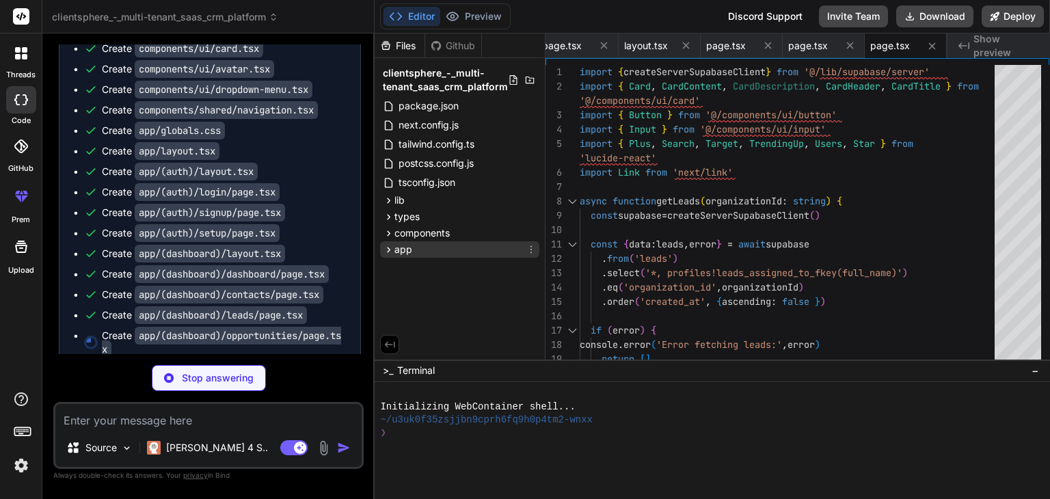
click at [409, 252] on span "app" at bounding box center [403, 250] width 18 height 14
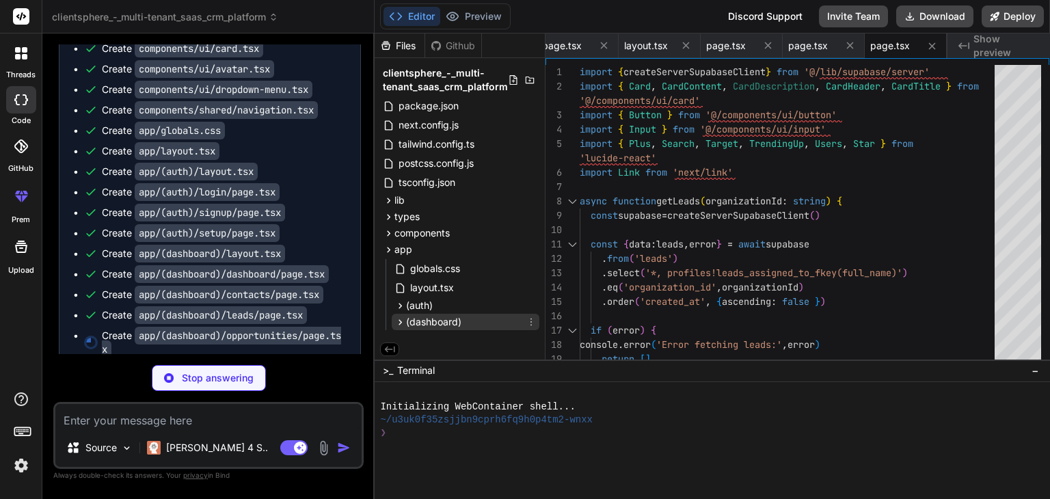
click at [409, 323] on span "(dashboard)" at bounding box center [433, 322] width 55 height 14
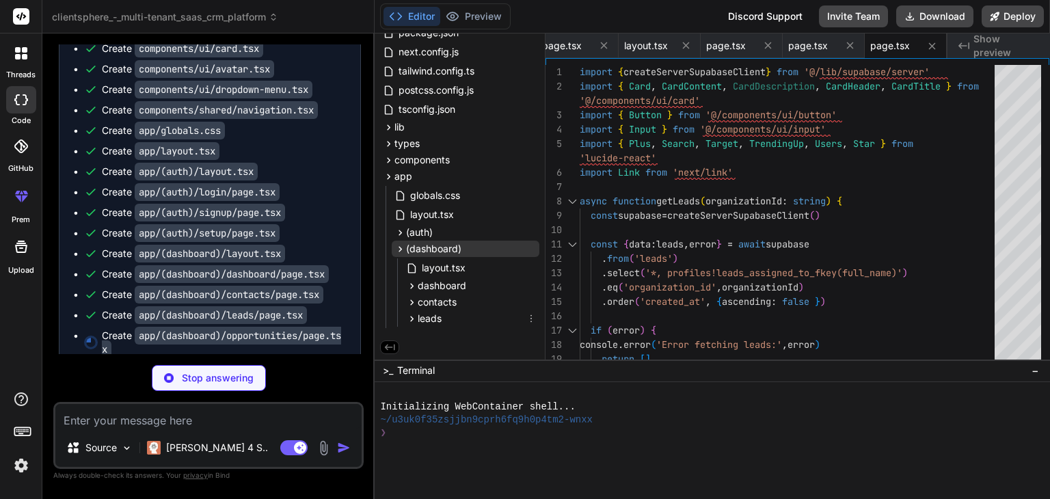
scroll to position [76, 0]
click at [408, 242] on span "(dashboard)" at bounding box center [433, 249] width 55 height 14
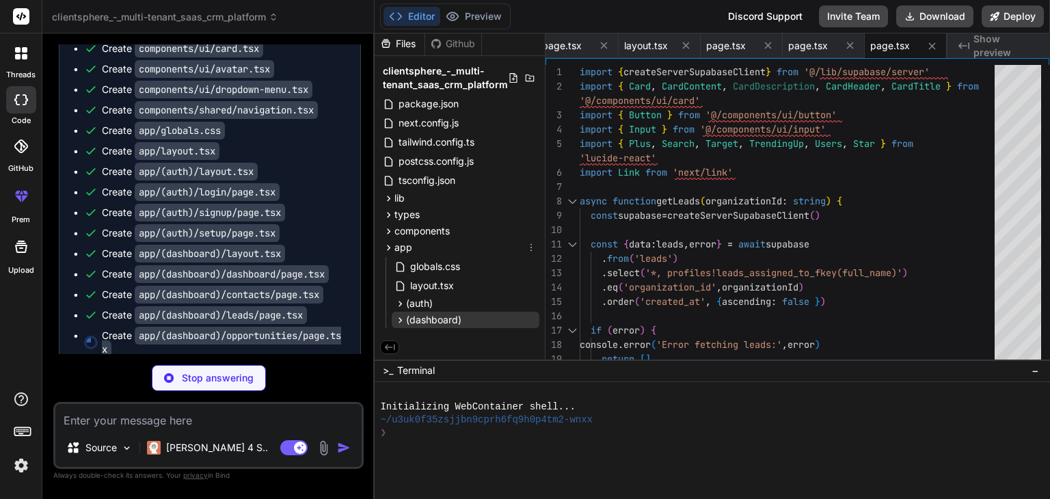
scroll to position [5, 0]
type textarea "x"
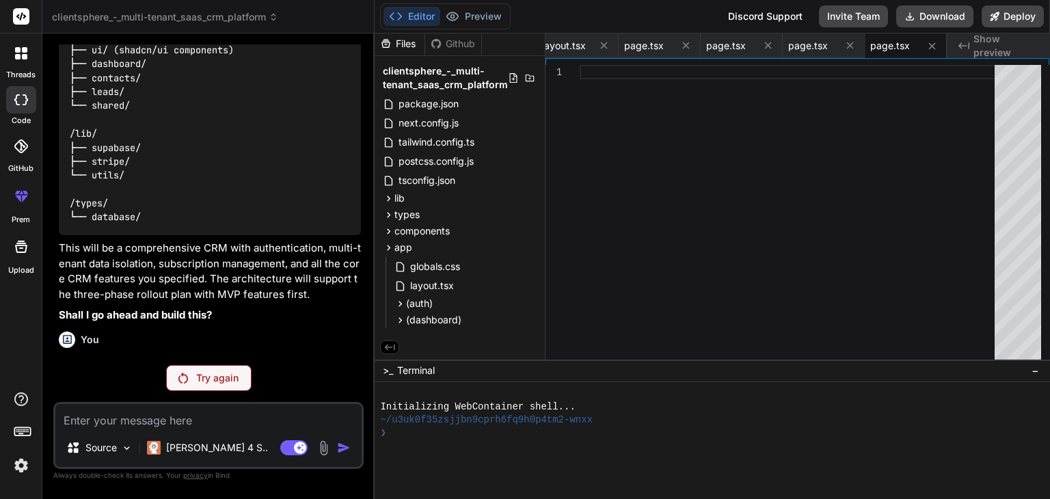
scroll to position [4543, 0]
click at [204, 366] on div "Try again" at bounding box center [208, 378] width 85 height 26
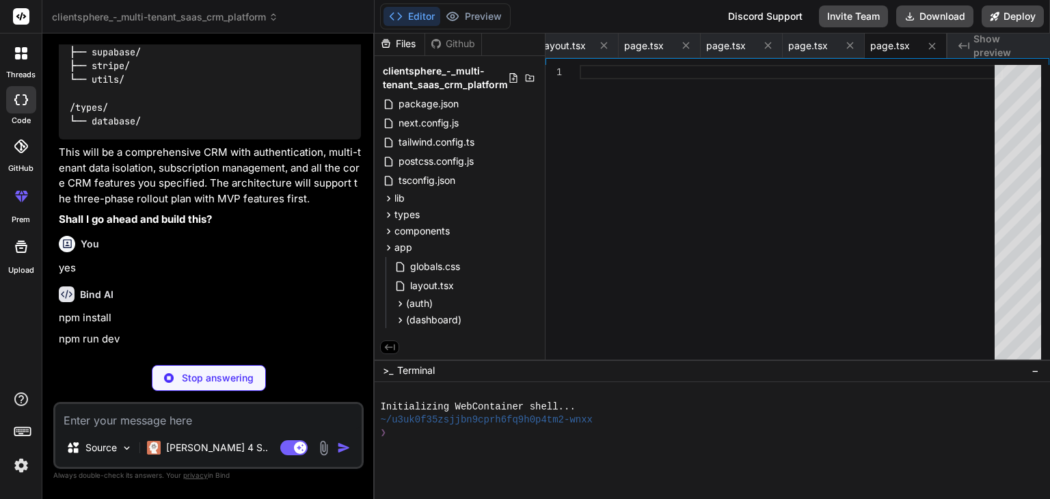
scroll to position [4639, 0]
click at [454, 313] on span "(dashboard)" at bounding box center [433, 320] width 55 height 14
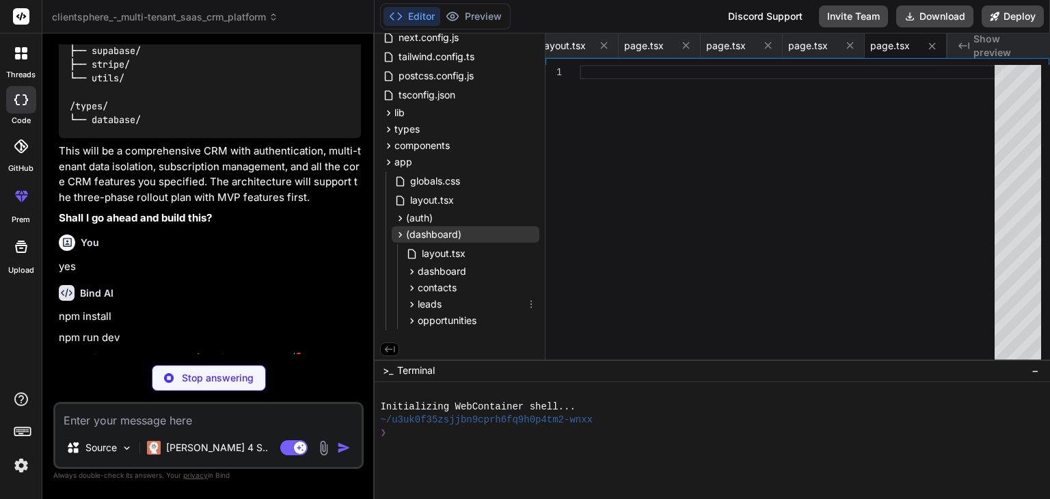
scroll to position [92, 0]
click at [454, 312] on span "opportunities" at bounding box center [447, 319] width 59 height 14
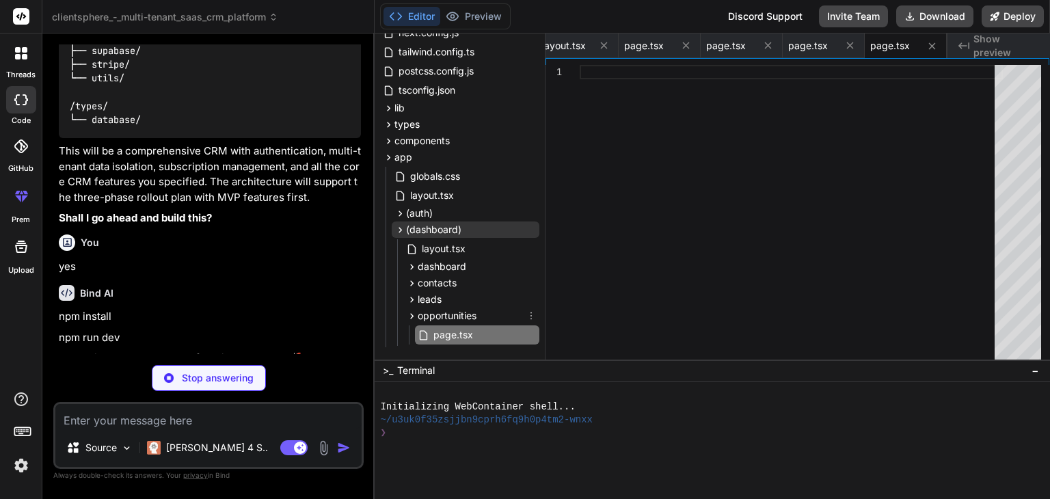
click at [454, 312] on span "opportunities" at bounding box center [447, 316] width 59 height 14
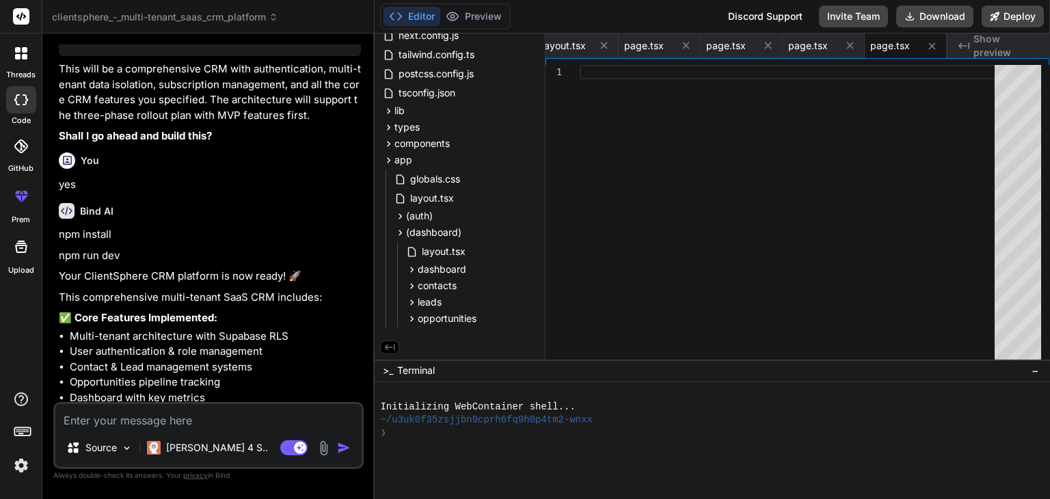
type textarea "x"
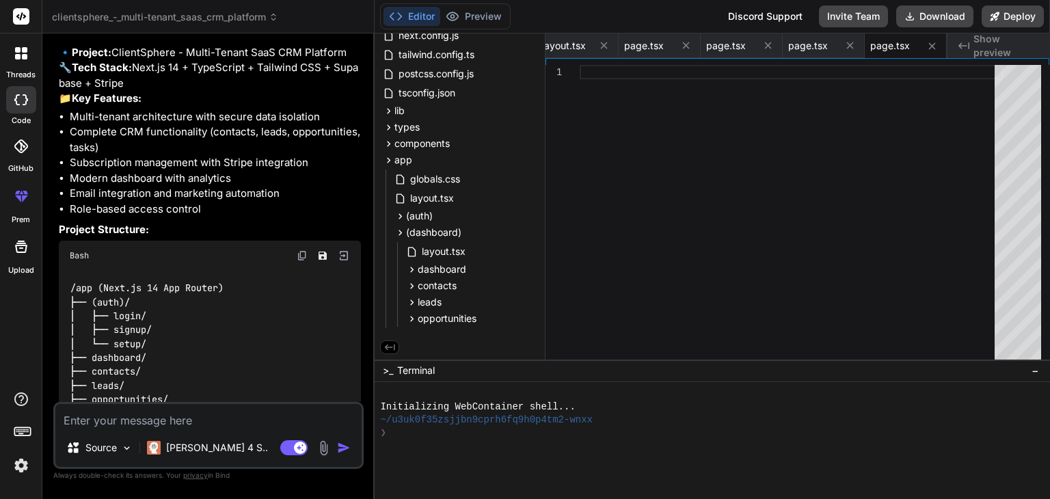
scroll to position [4078, 0]
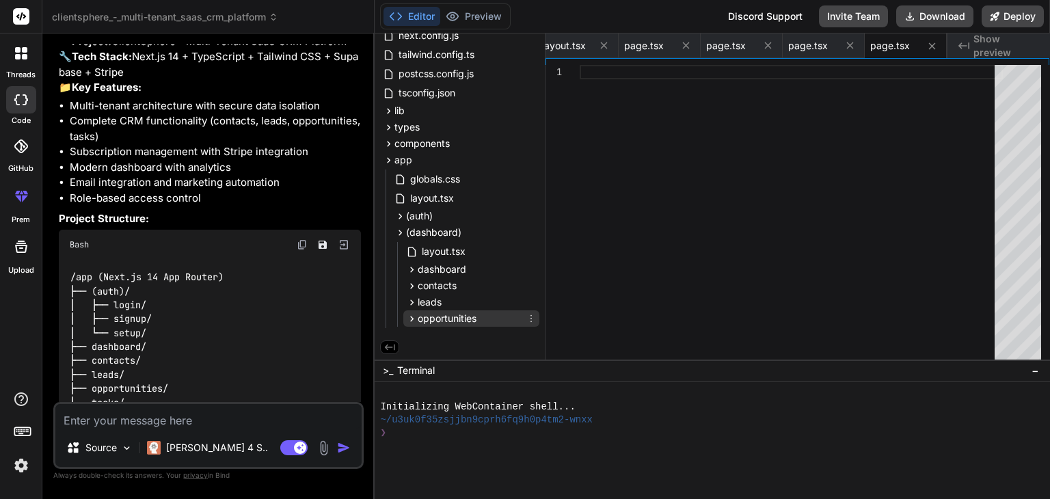
click at [418, 312] on span "opportunities" at bounding box center [447, 319] width 59 height 14
click at [418, 310] on span "opportunities" at bounding box center [447, 316] width 59 height 14
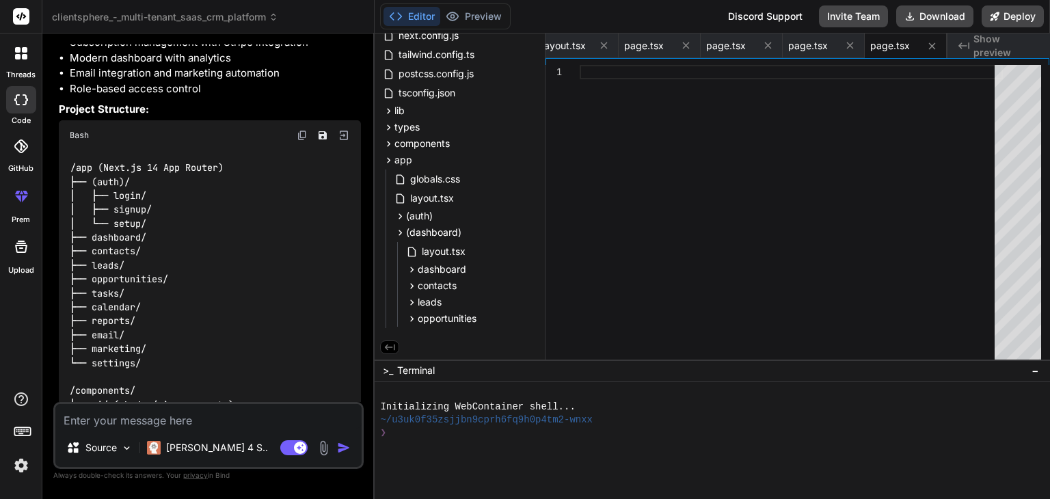
scroll to position [4189, 0]
click at [131, 418] on textarea at bounding box center [208, 416] width 306 height 25
type textarea "c"
type textarea "x"
type textarea "cr"
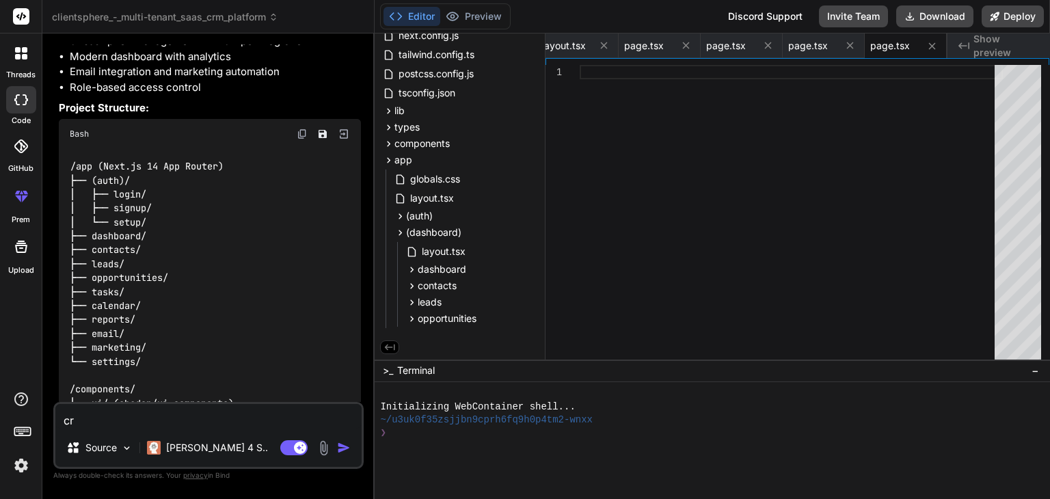
type textarea "x"
type textarea "cre"
type textarea "x"
type textarea "crea"
type textarea "x"
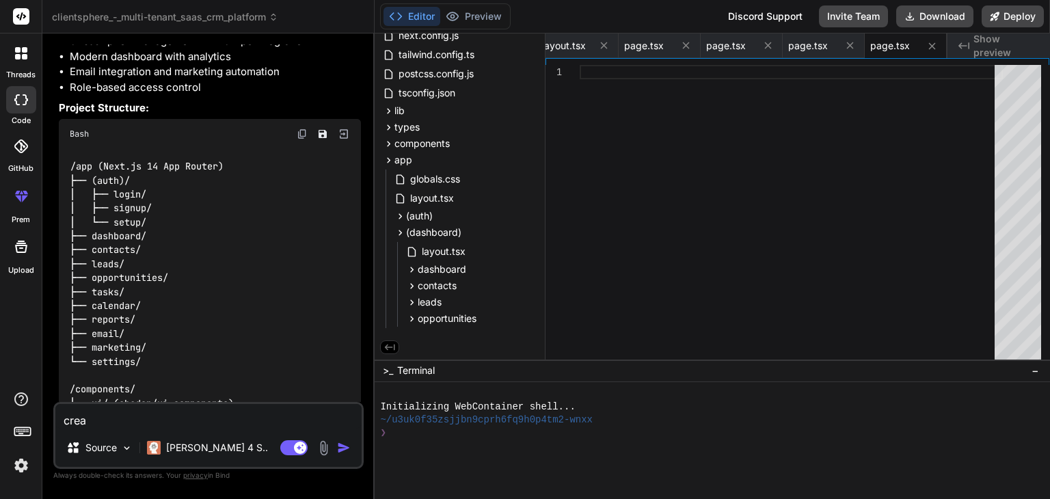
type textarea "creat"
type textarea "x"
type textarea "create"
type textarea "x"
type textarea "created"
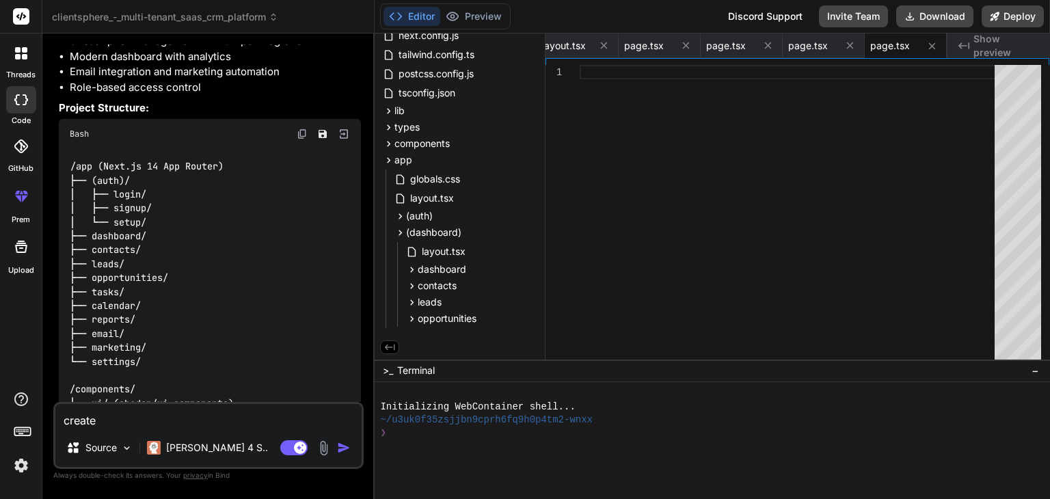
type textarea "x"
type textarea "created"
type textarea "x"
type textarea "created o"
type textarea "x"
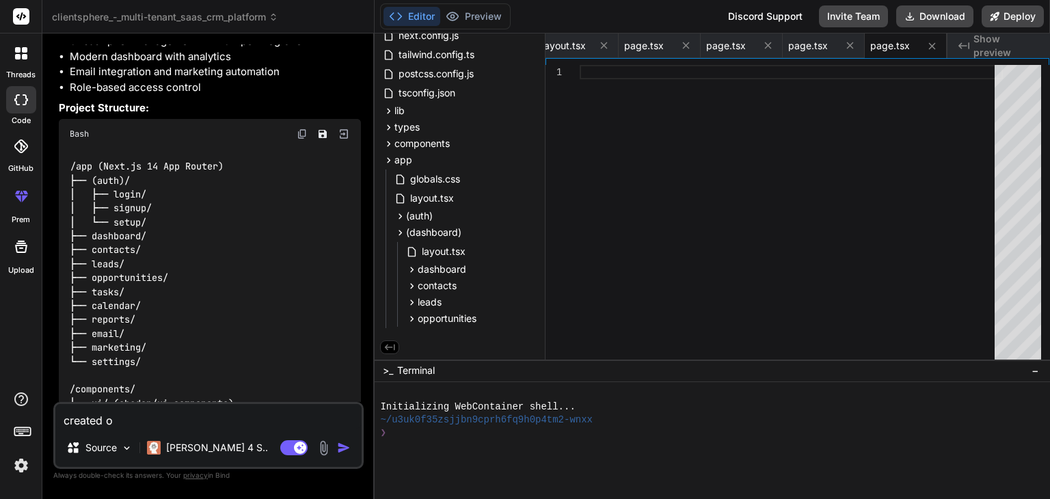
type textarea "created on"
type textarea "x"
type textarea "created onl"
type textarea "x"
type textarea "created only"
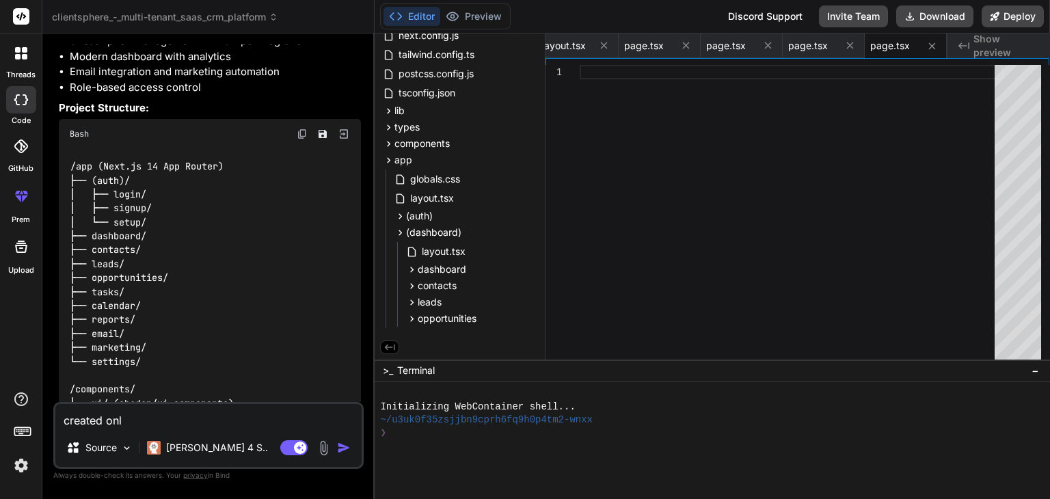
type textarea "x"
type textarea "created only"
type textarea "x"
type textarea "created only u"
type textarea "x"
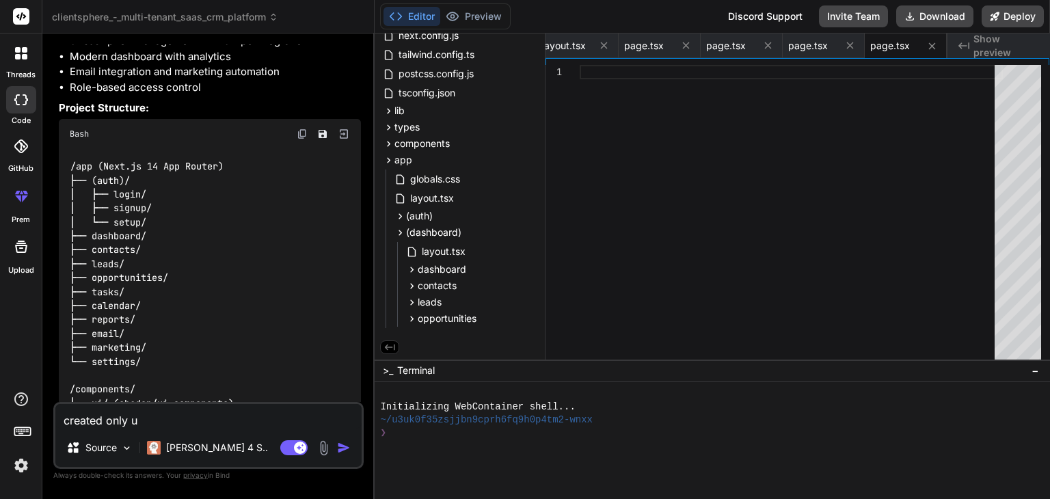
type textarea "created only up"
type textarea "x"
type textarea "created only upt"
type textarea "x"
type textarea "created only upto"
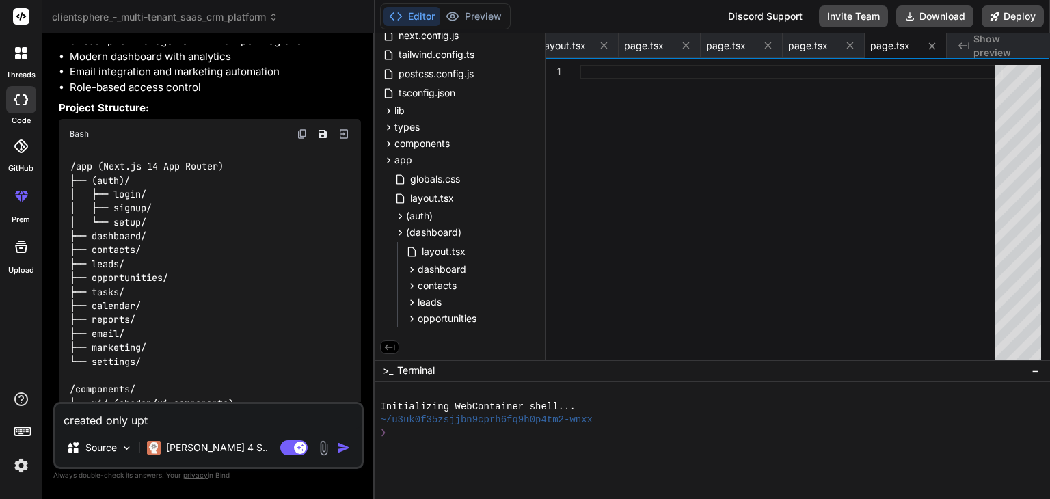
type textarea "x"
type textarea "created only upto"
type textarea "x"
type textarea "created only upto o"
type textarea "x"
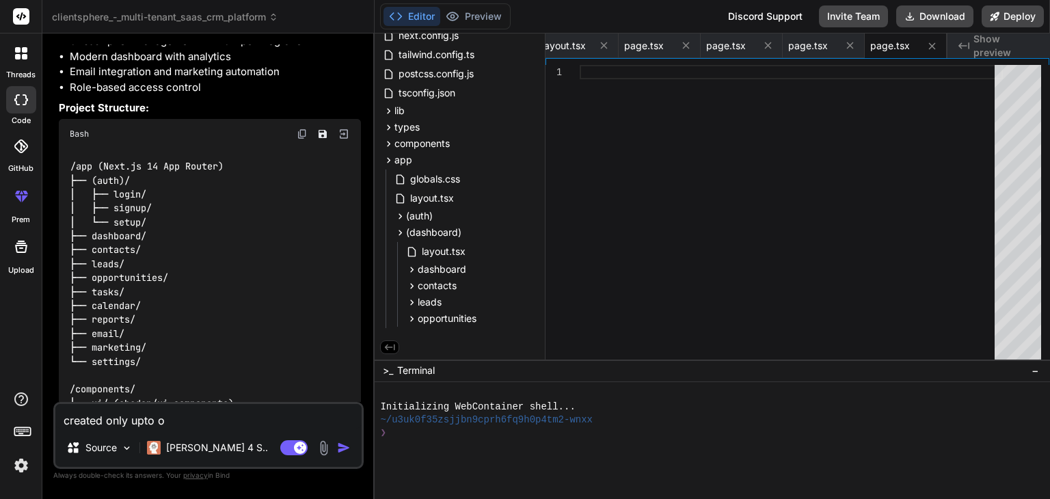
type textarea "created only upto op"
type textarea "x"
type textarea "created only upto opp"
type textarea "x"
type textarea "created only upto oppo"
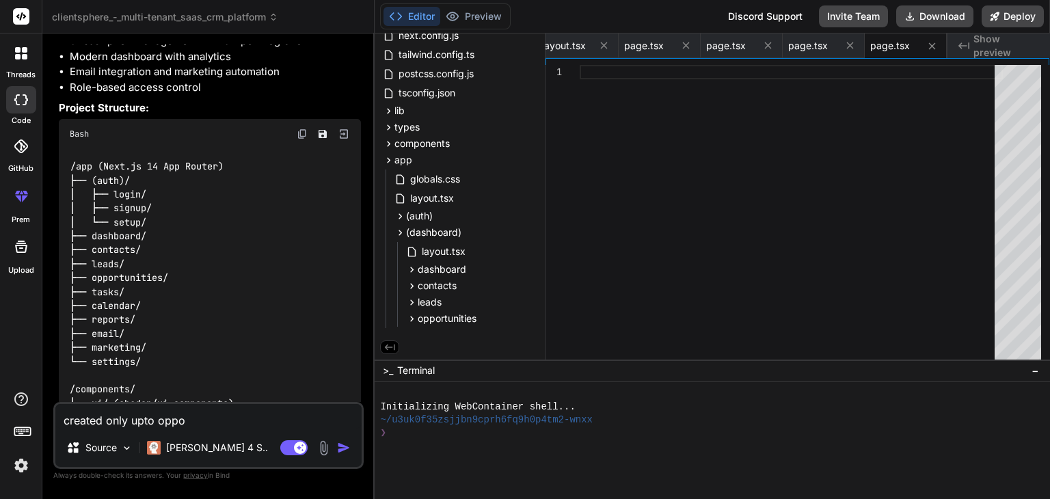
type textarea "x"
click at [429, 301] on span "leads" at bounding box center [430, 302] width 24 height 14
click at [429, 301] on span "leads" at bounding box center [430, 300] width 24 height 14
click at [193, 422] on textarea "created only upto oppo" at bounding box center [208, 416] width 306 height 25
type textarea "created only upto oppor"
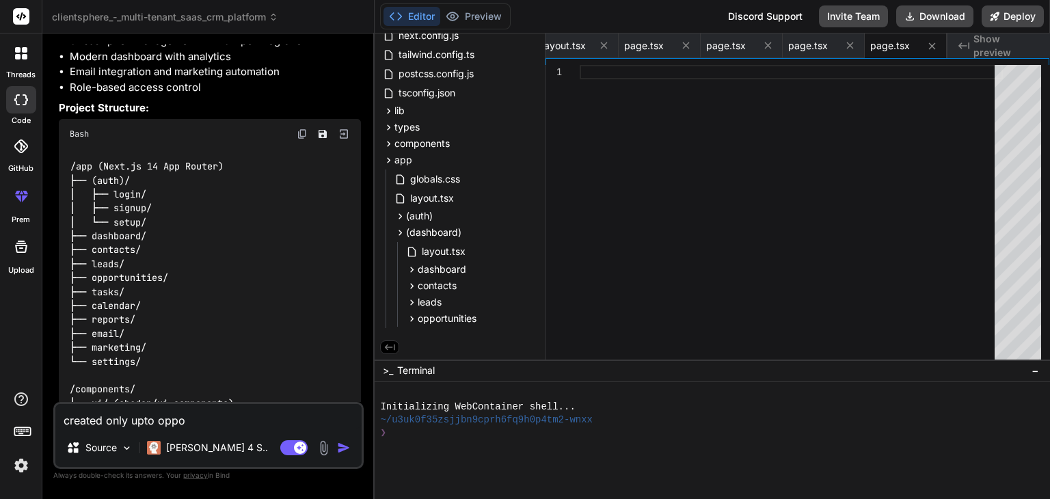
type textarea "x"
type textarea "created only upto opport"
type textarea "x"
type textarea "created only upto opportu"
type textarea "x"
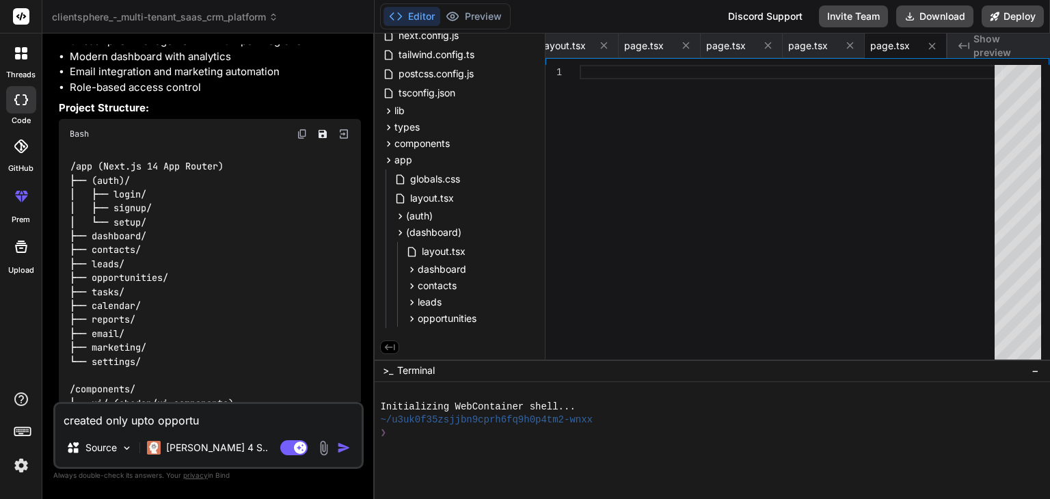
type textarea "created only upto opportun"
type textarea "x"
type textarea "created only upto opportuni"
type textarea "x"
type textarea "created only upto opportunit"
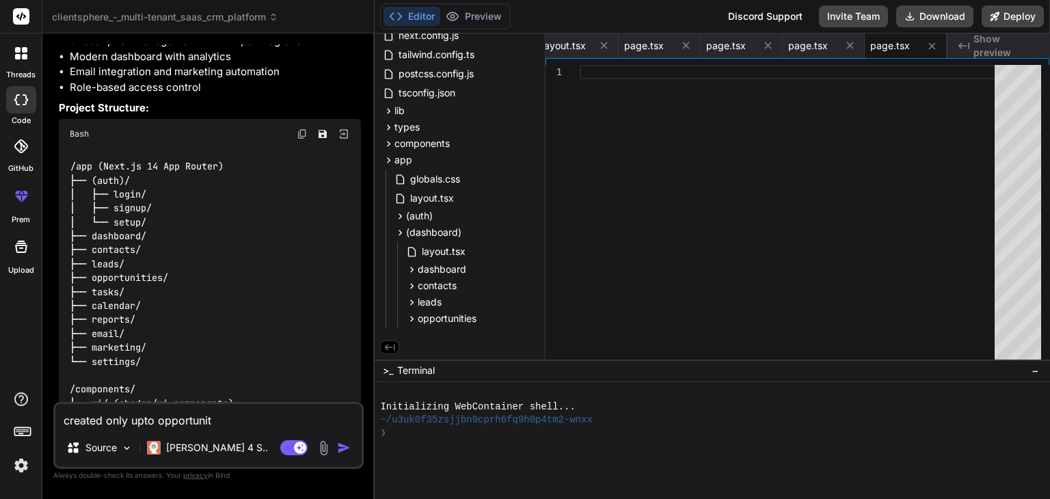
type textarea "x"
type textarea "created only upto opportuniti"
type textarea "x"
type textarea "created only upto opportunitie"
type textarea "x"
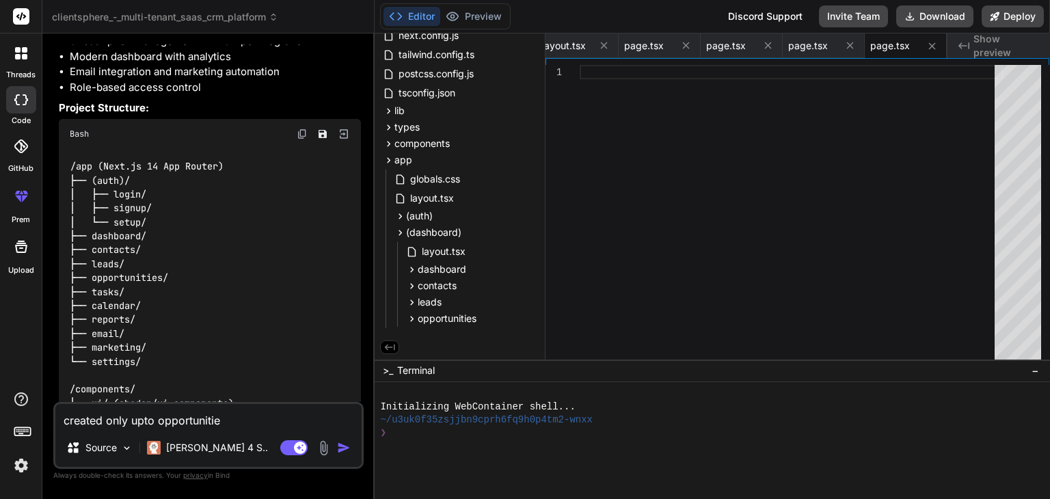
type textarea "created only upto opportunities"
type textarea "x"
type textarea "created only upto opportunities"
type textarea "x"
type textarea "created only upto opportunities d"
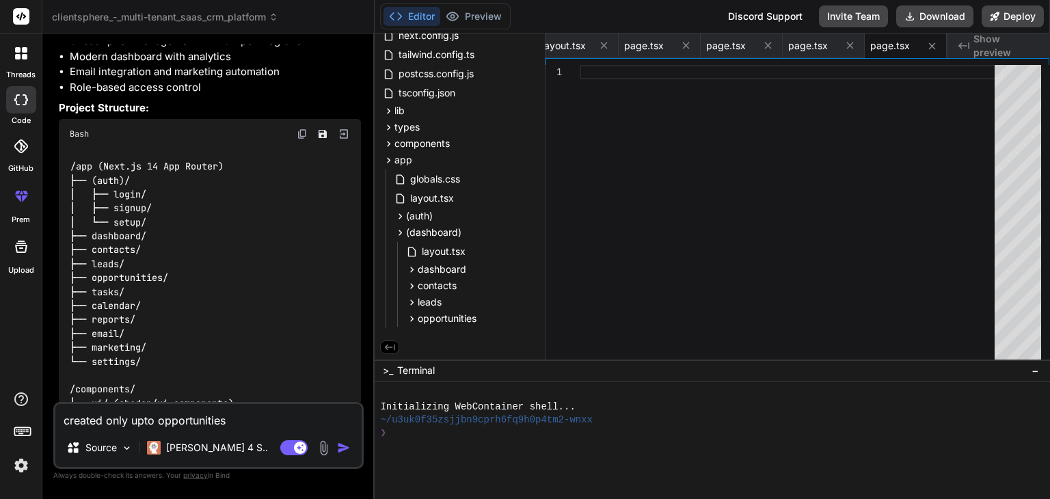
type textarea "x"
type textarea "created only upto opportunities di"
type textarea "x"
type textarea "created only upto opportunities did"
type textarea "x"
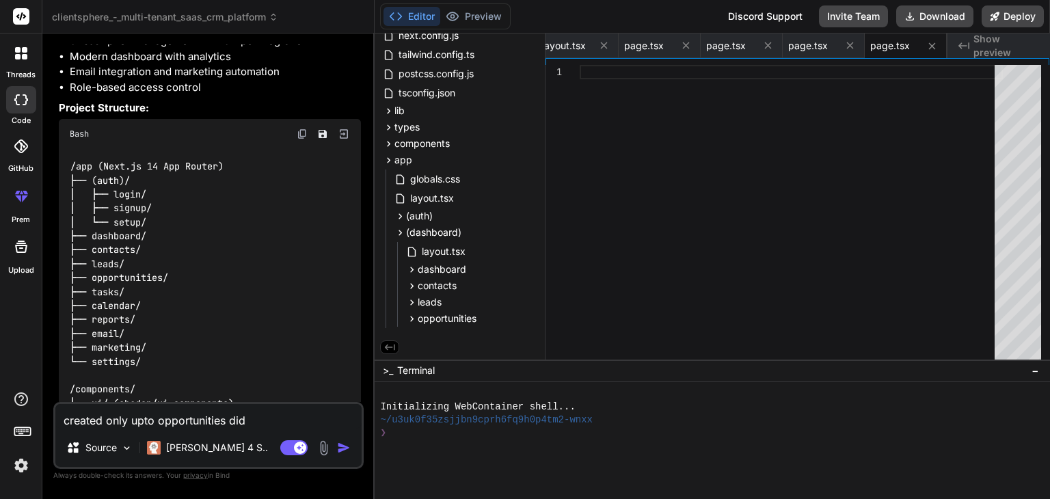
type textarea "created only upto opportunities didn"
type textarea "x"
type textarea "created only upto opportunities didno"
type textarea "x"
type textarea "created only upto opportunities didnot"
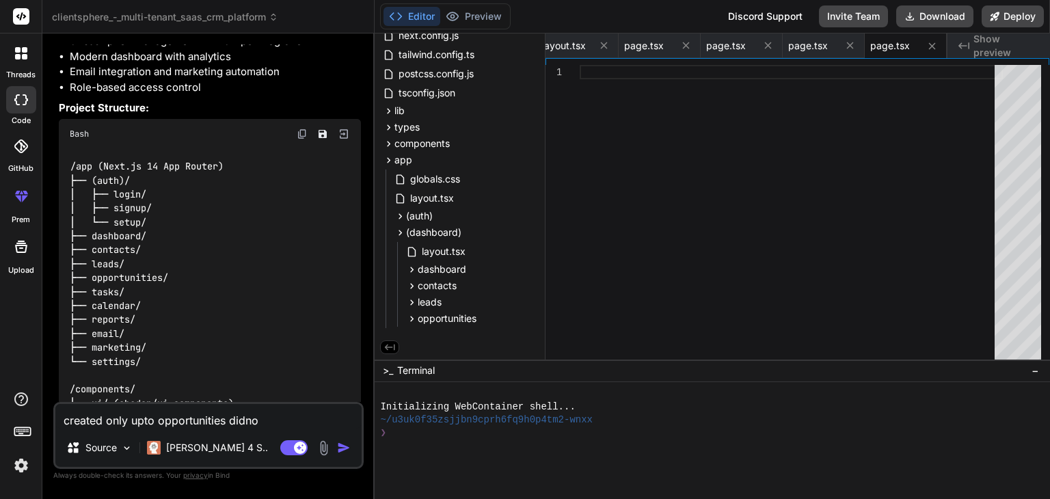
type textarea "x"
type textarea "created only upto opportunities didnot"
type textarea "x"
type textarea "created only upto opportunities didnot c"
type textarea "x"
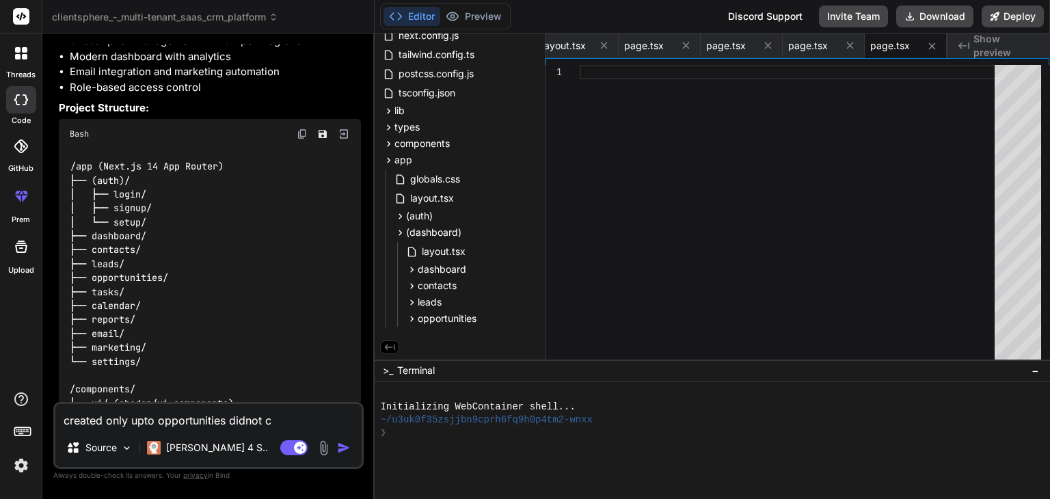
type textarea "created only upto opportunities didnot cr"
type textarea "x"
type textarea "created only upto opportunities didnot cre"
type textarea "x"
type textarea "created only upto opportunities didnot crea"
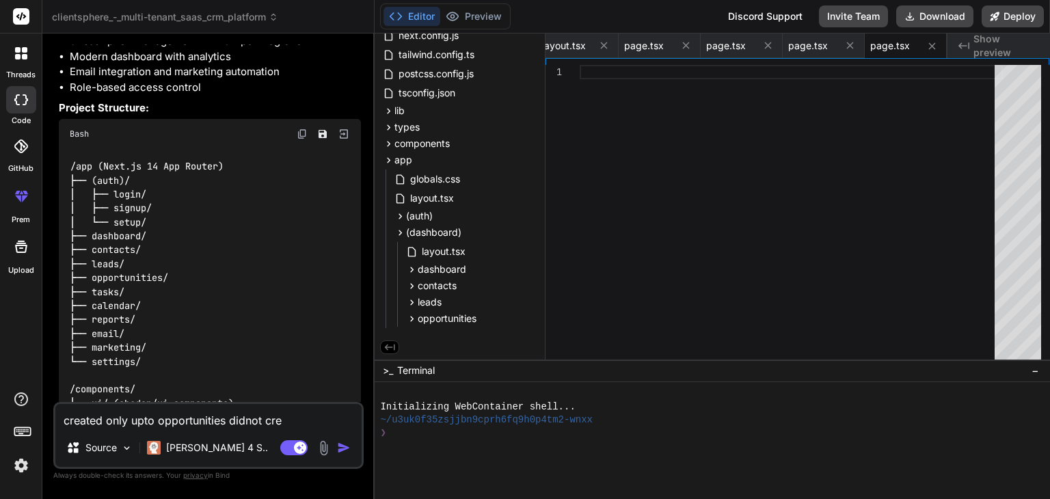
type textarea "x"
type textarea "created only upto opportunities didnot creat"
type textarea "x"
type textarea "created only upto opportunities didnot create"
type textarea "x"
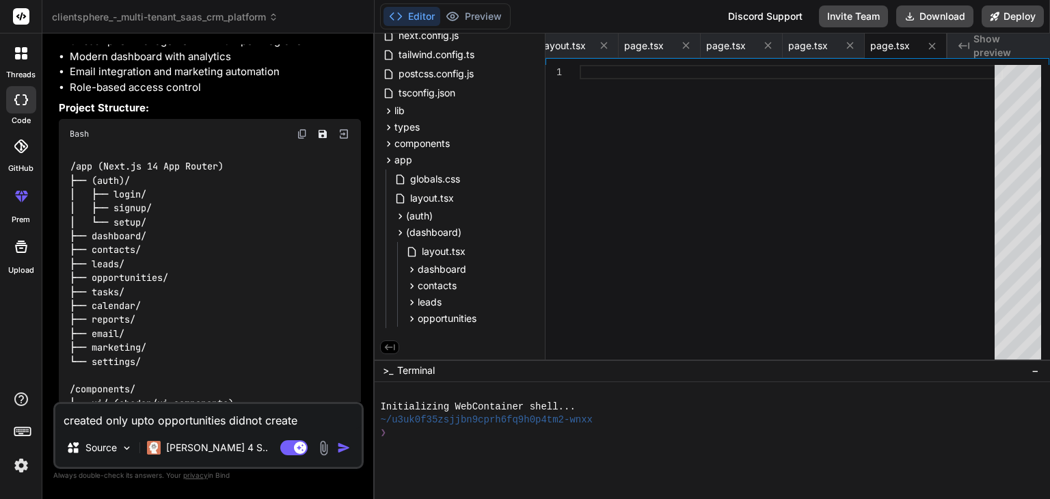
type textarea "created only upto opportunities didnot create"
type textarea "x"
type textarea "created only upto opportunities didnot create t"
type textarea "x"
type textarea "created only upto opportunities didnot create ta"
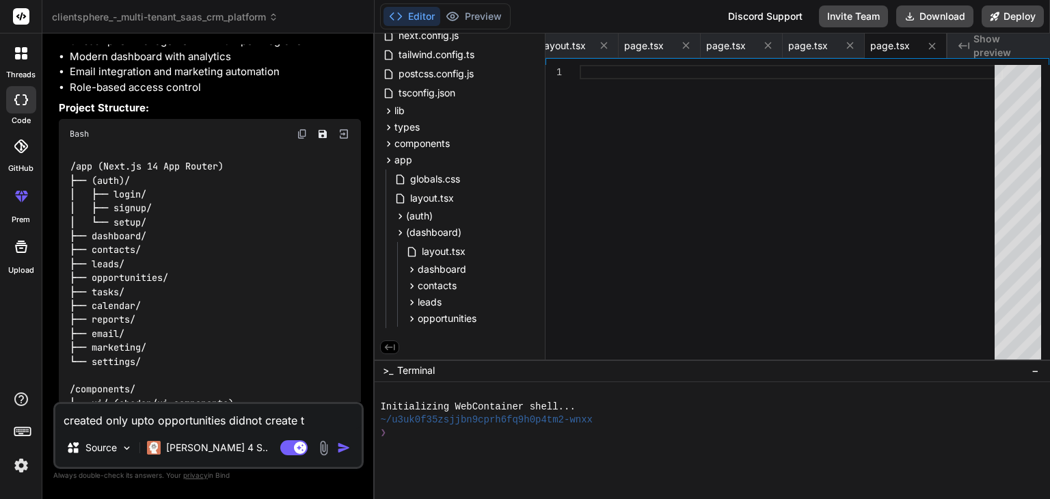
type textarea "x"
type textarea "created only upto opportunities didnot create tas"
type textarea "x"
type textarea "created only upto opportunities didnot create task"
type textarea "x"
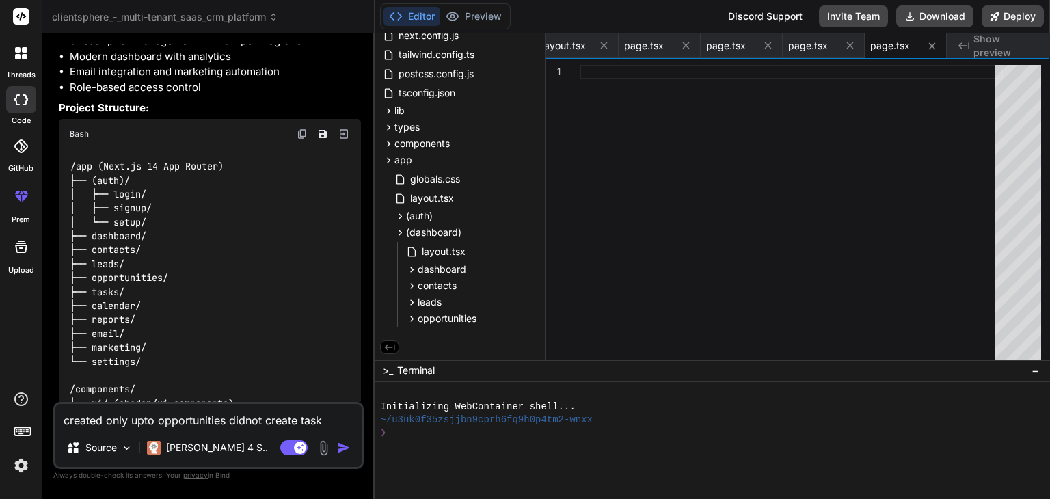
type textarea "created only upto opportunities didnot create tasks"
type textarea "x"
type textarea "created only upto opportunities didnot create tasks,"
type textarea "x"
type textarea "created only upto opportunities didnot create tasks,"
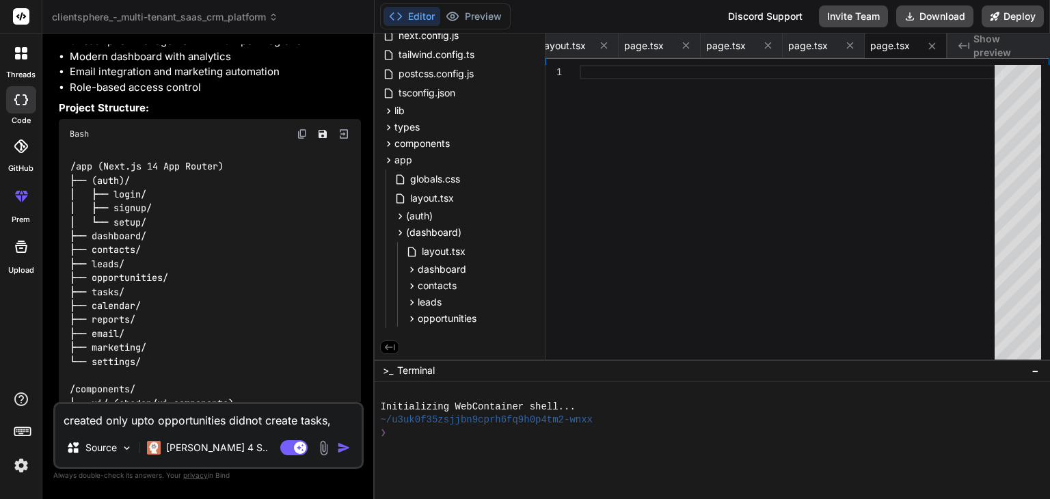
type textarea "x"
type textarea "created only upto opportunities didnot create tasks, c"
type textarea "x"
type textarea "created only upto opportunities didnot create tasks, ca"
type textarea "x"
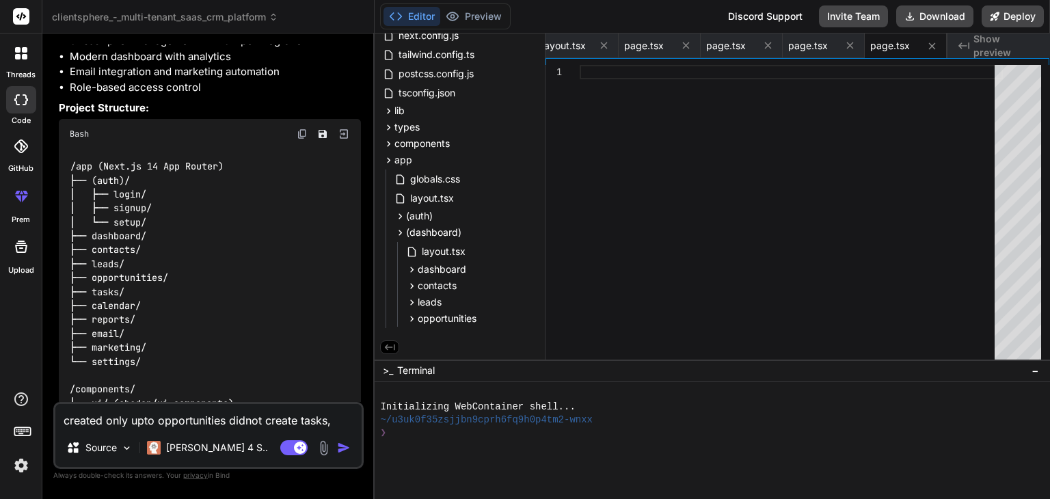
type textarea "created only upto opportunities didnot create tasks, cal"
type textarea "x"
type textarea "created only upto opportunities didnot create tasks, cale"
type textarea "x"
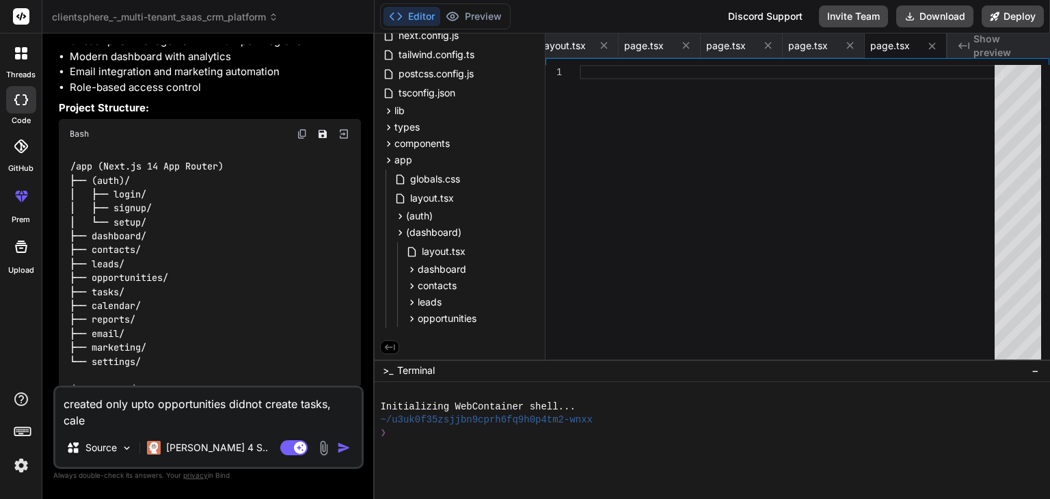
type textarea "created only upto opportunities didnot create tasks, calen"
type textarea "x"
type textarea "created only upto opportunities didnot create tasks, calend"
type textarea "x"
type textarea "created only upto opportunities didnot create tasks, calenda"
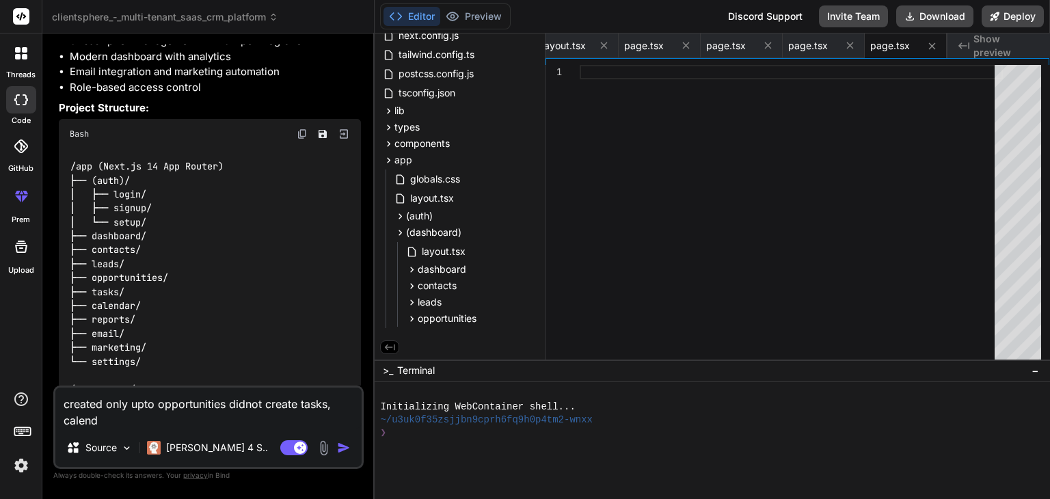
type textarea "x"
type textarea "created only upto opportunities didnot create tasks, calendar"
type textarea "x"
type textarea "created only upto opportunities didnot create tasks, calendar"
type textarea "x"
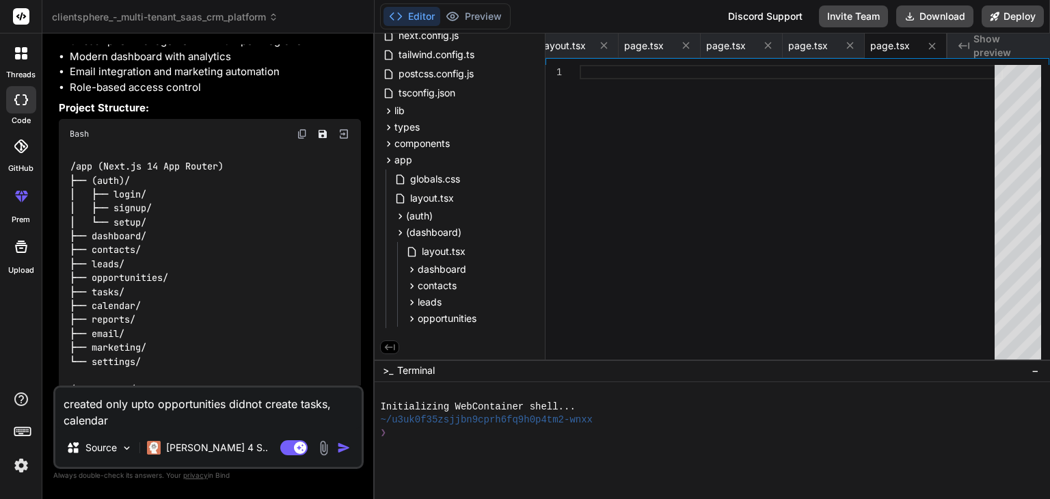
type textarea "created only upto opportunities didnot create tasks, calendar r"
type textarea "x"
type textarea "created only upto opportunities didnot create tasks, calendar re"
type textarea "x"
type textarea "created only upto opportunities didnot create tasks, calendar rep"
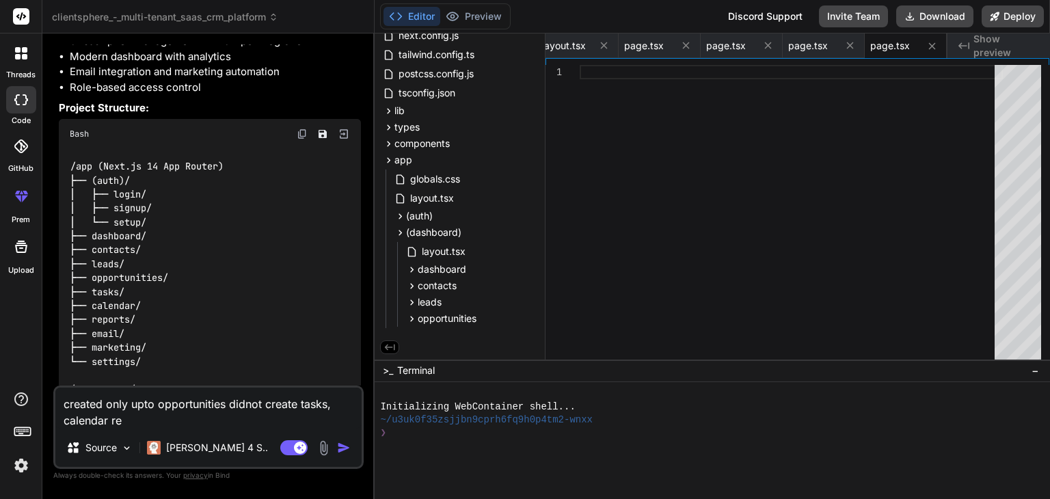
type textarea "x"
type textarea "created only upto opportunities didnot create tasks, calendar repo"
type textarea "x"
type textarea "created only upto opportunities didnot create tasks, calendar repor"
type textarea "x"
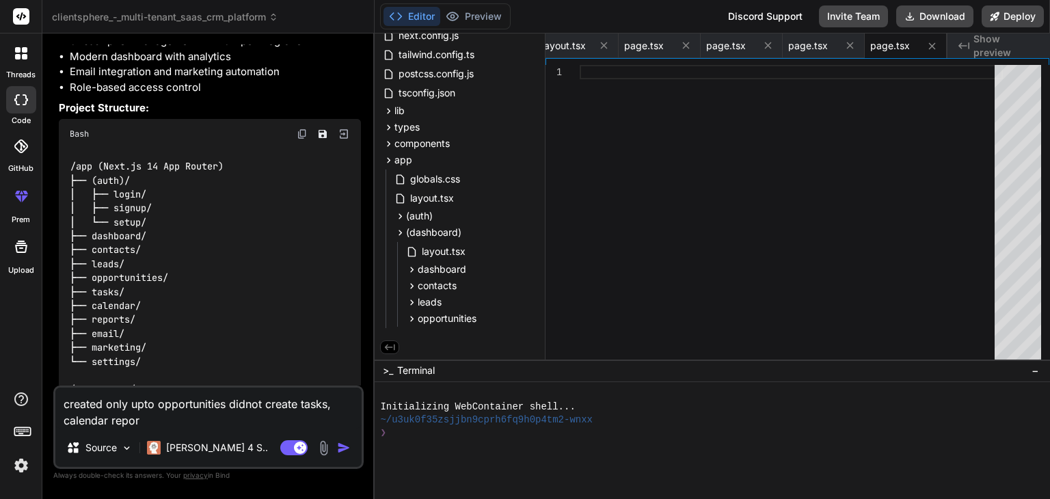
type textarea "created only upto opportunities didnot create tasks, calendar report"
type textarea "x"
type textarea "created only upto opportunities didnot create tasks, calendar reports"
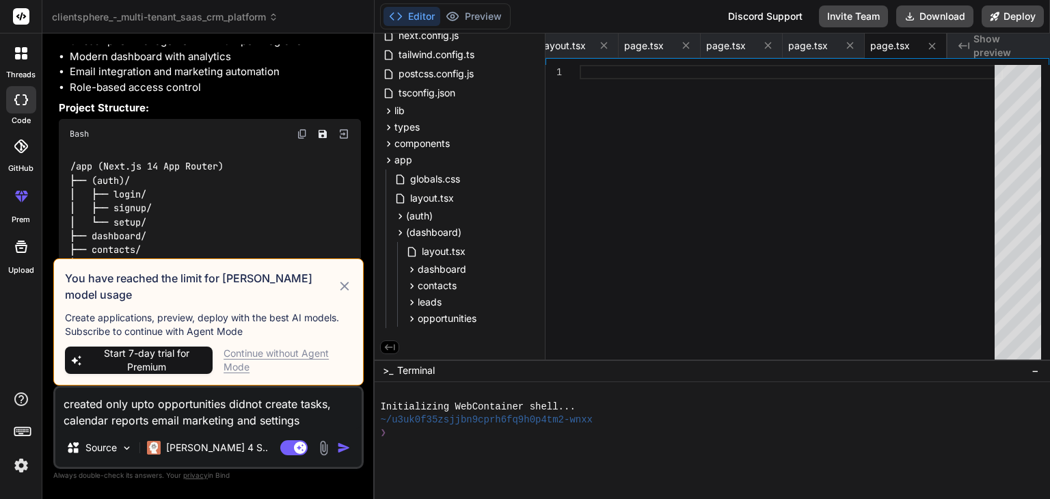
click at [351, 290] on icon at bounding box center [345, 286] width 16 height 16
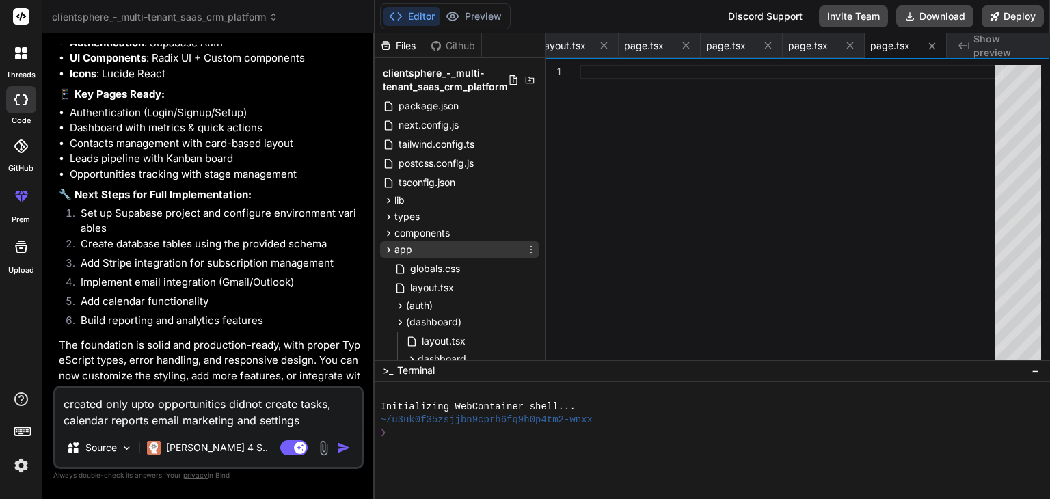
scroll to position [92, 0]
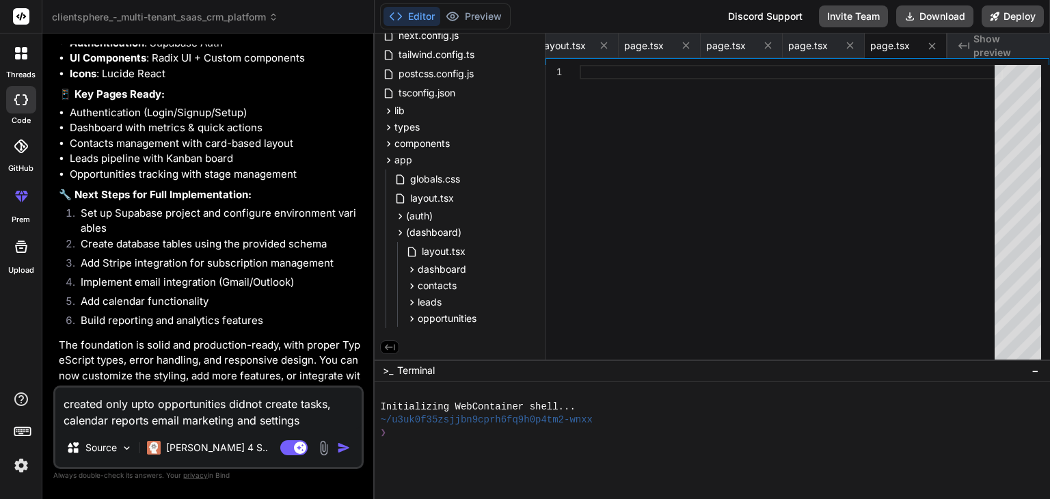
click at [342, 446] on img "button" at bounding box center [344, 448] width 14 height 14
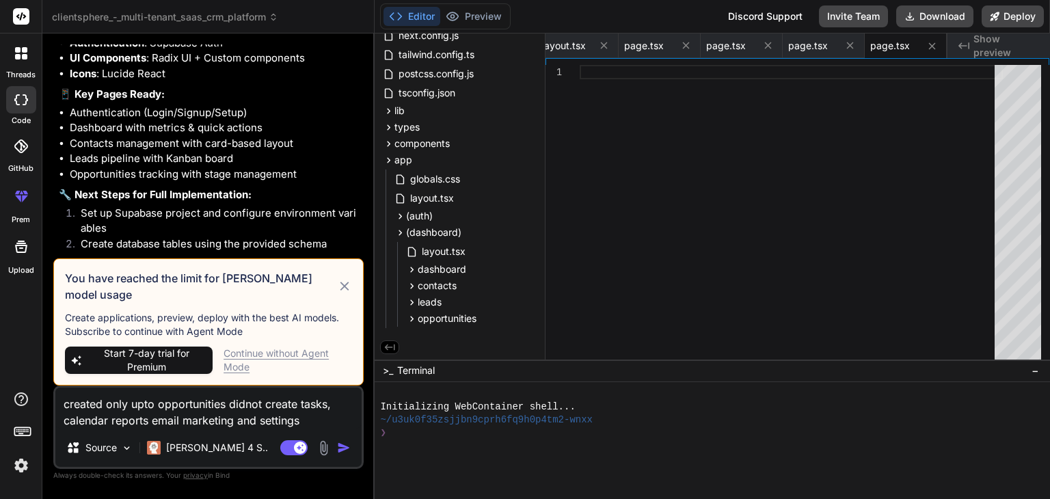
click at [163, 370] on span "Start 7-day trial for Premium" at bounding box center [146, 359] width 121 height 27
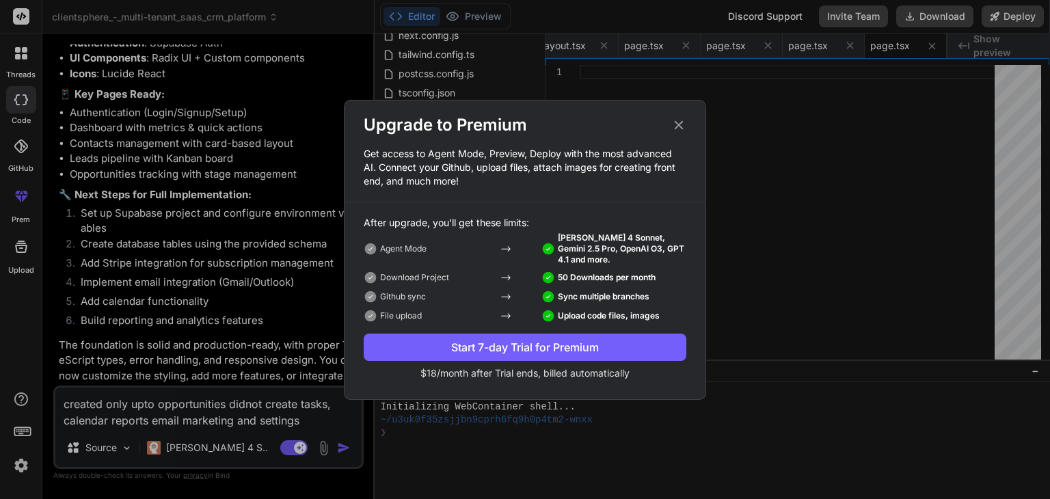
click at [454, 345] on div "Start 7-day Trial for Premium" at bounding box center [525, 347] width 323 height 16
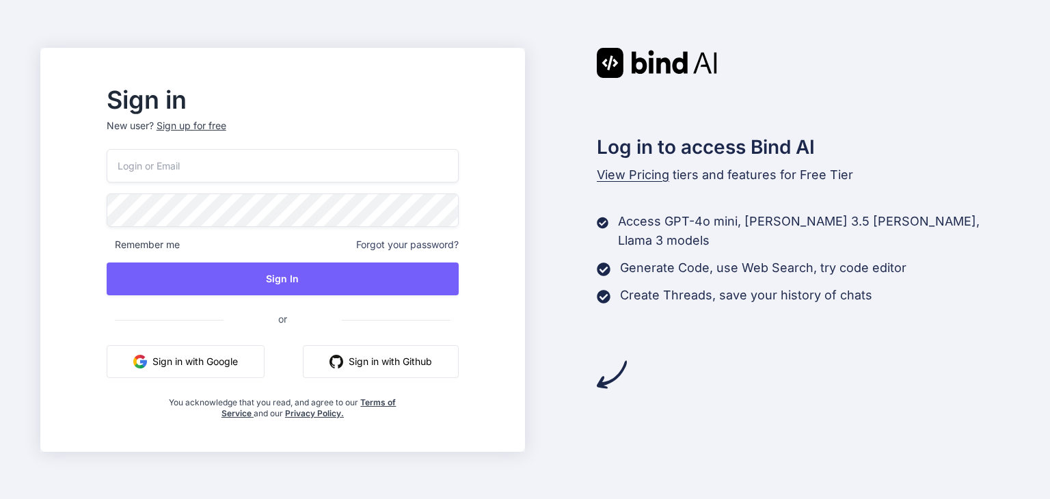
click at [235, 352] on button "Sign in with Google" at bounding box center [186, 361] width 158 height 33
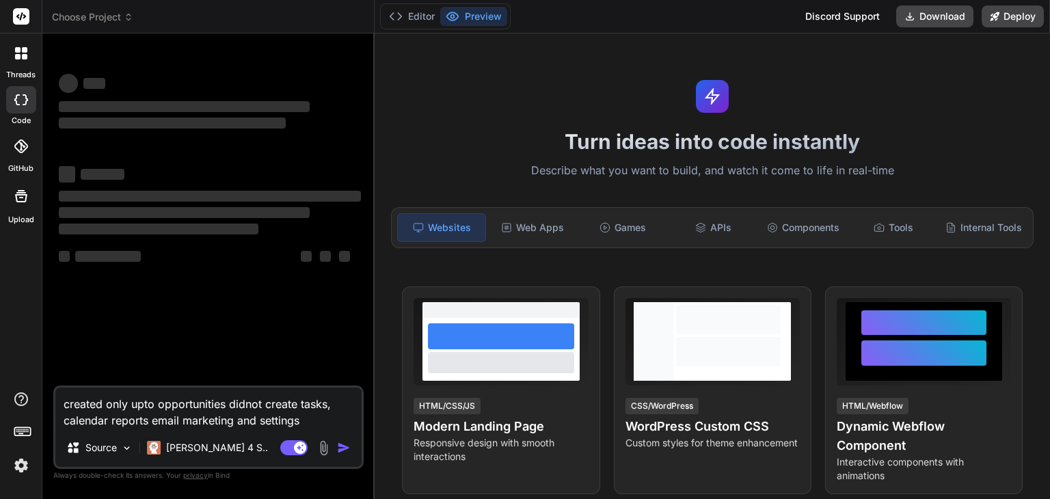
type textarea "x"
click at [71, 16] on span "Choose Project" at bounding box center [92, 17] width 81 height 14
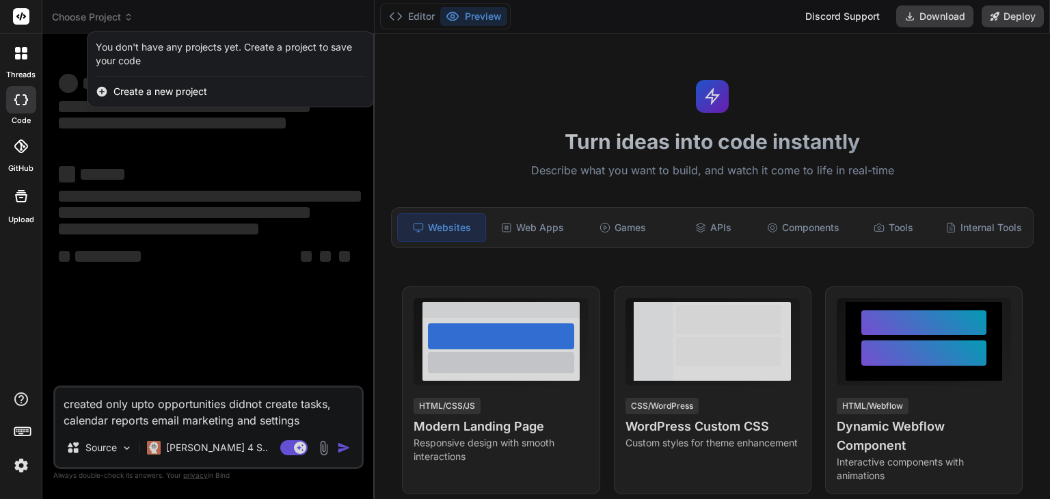
click at [91, 151] on div at bounding box center [525, 249] width 1050 height 499
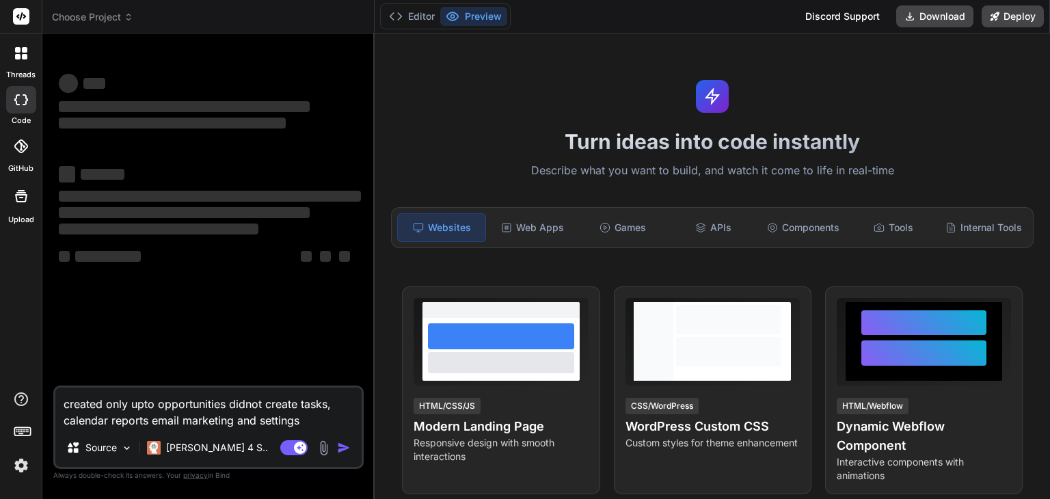
click at [215, 206] on span "‌" at bounding box center [184, 213] width 251 height 14
click at [308, 423] on textarea "created only upto opportunities didnot create tasks, calendar reports email mar…" at bounding box center [208, 408] width 306 height 41
click at [165, 164] on div "‌ ‌" at bounding box center [210, 173] width 302 height 18
click at [203, 192] on span "‌" at bounding box center [210, 196] width 302 height 11
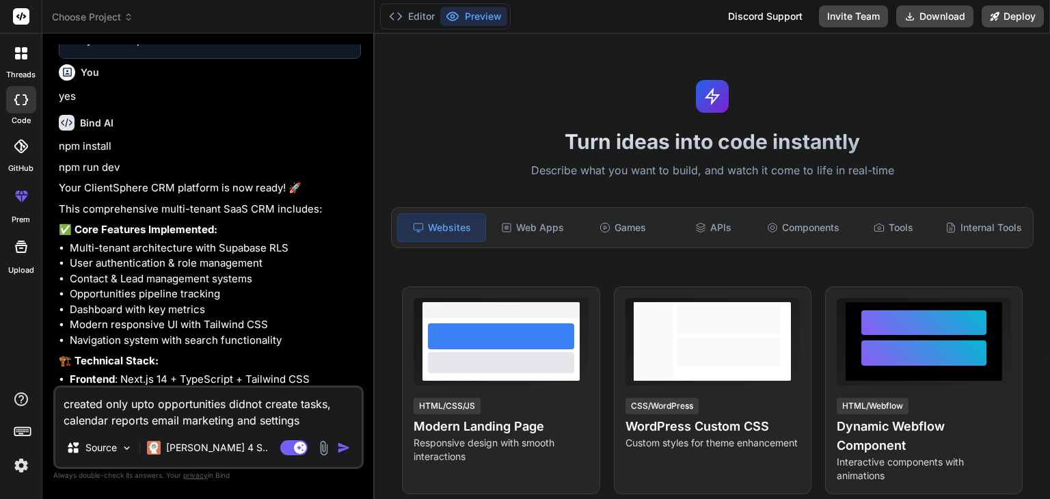
scroll to position [4764, 0]
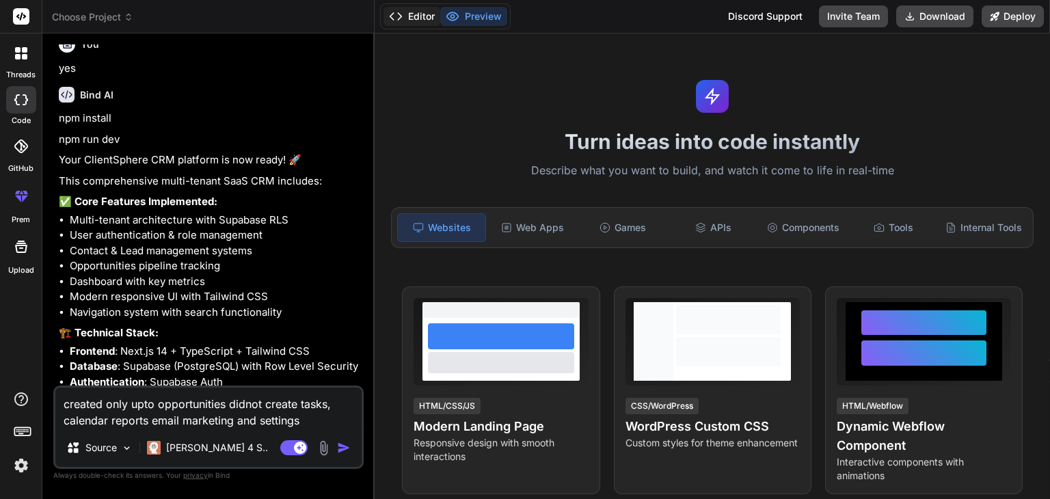
click at [418, 21] on button "Editor" at bounding box center [411, 16] width 57 height 19
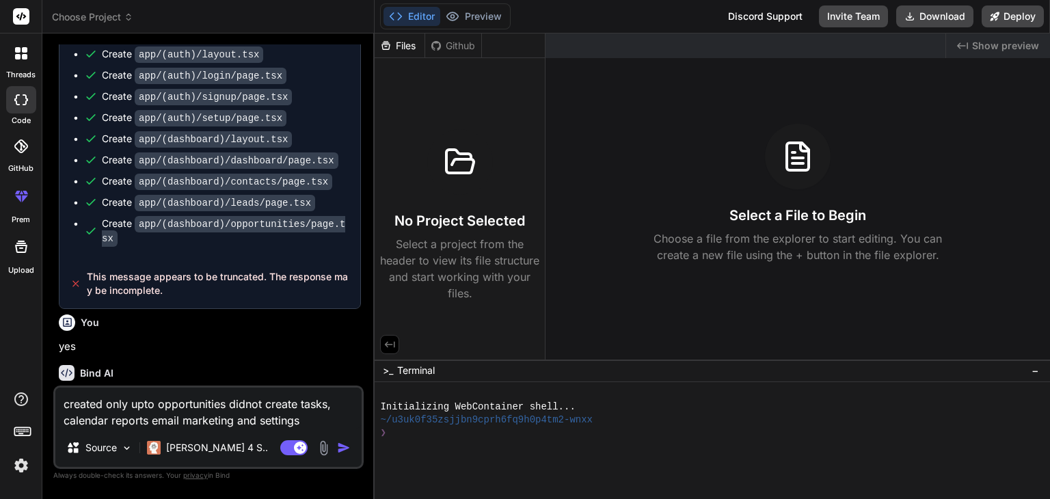
scroll to position [4485, 0]
click at [245, 271] on span "This message appears to be truncated. The response may be incomplete." at bounding box center [218, 284] width 263 height 27
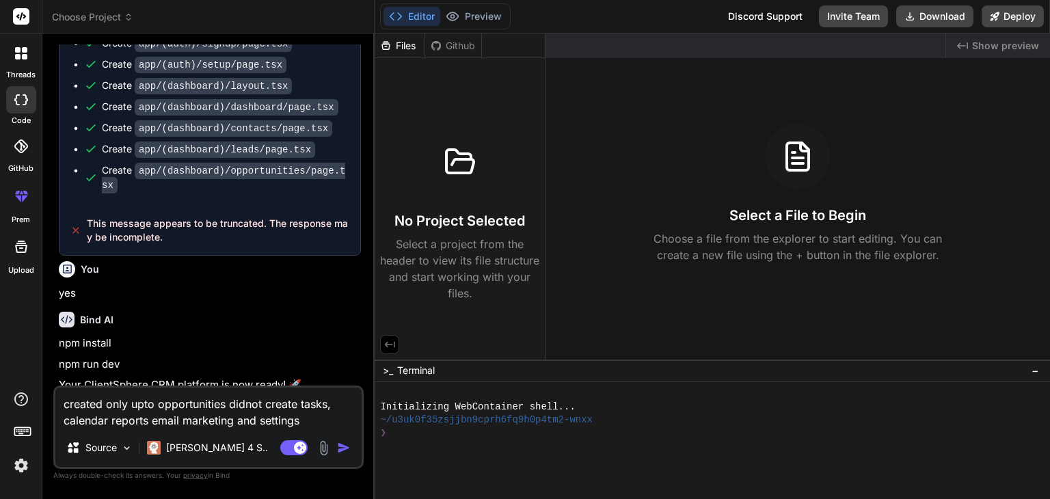
scroll to position [4541, 0]
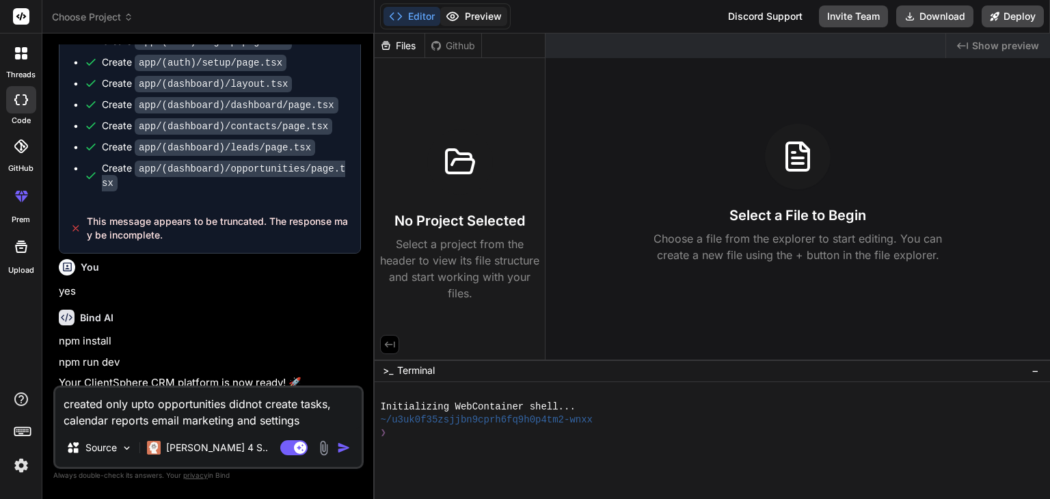
click at [473, 16] on button "Preview" at bounding box center [473, 16] width 67 height 19
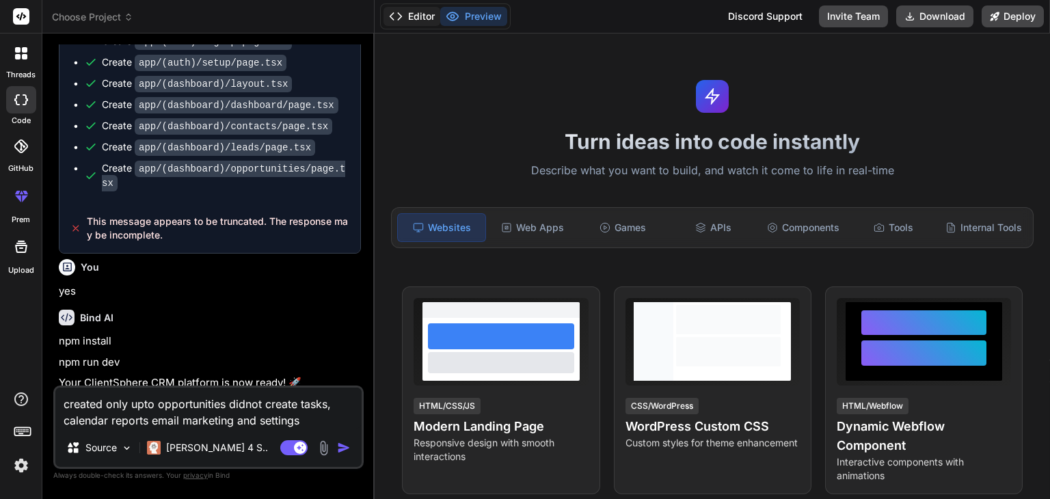
click at [427, 17] on button "Editor" at bounding box center [411, 16] width 57 height 19
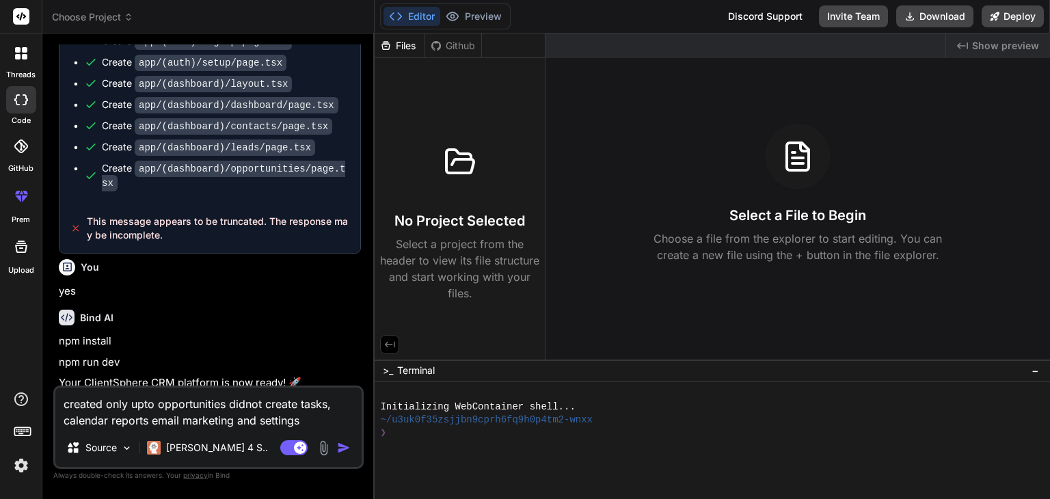
click at [406, 49] on div "Files" at bounding box center [400, 46] width 50 height 14
click at [217, 215] on span "This message appears to be truncated. The response may be incomplete." at bounding box center [218, 228] width 263 height 27
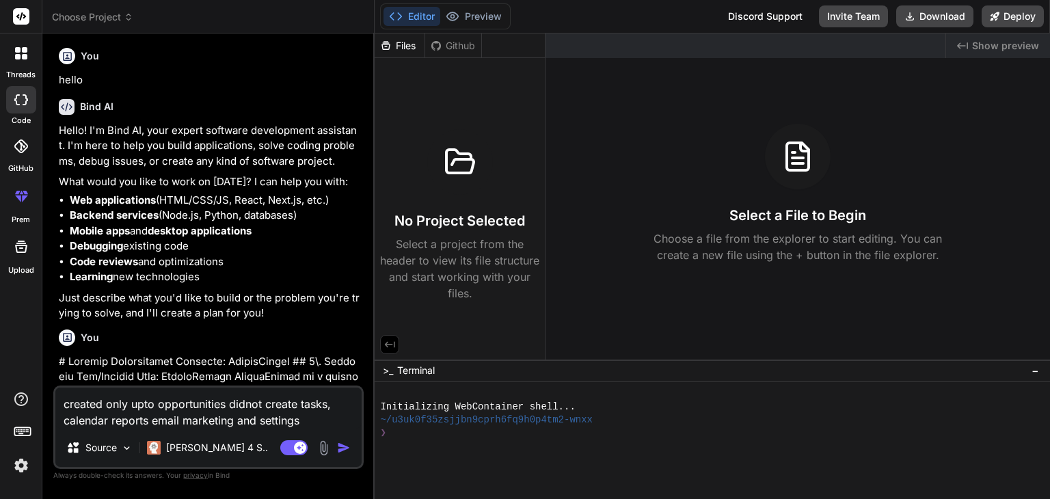
scroll to position [0, 0]
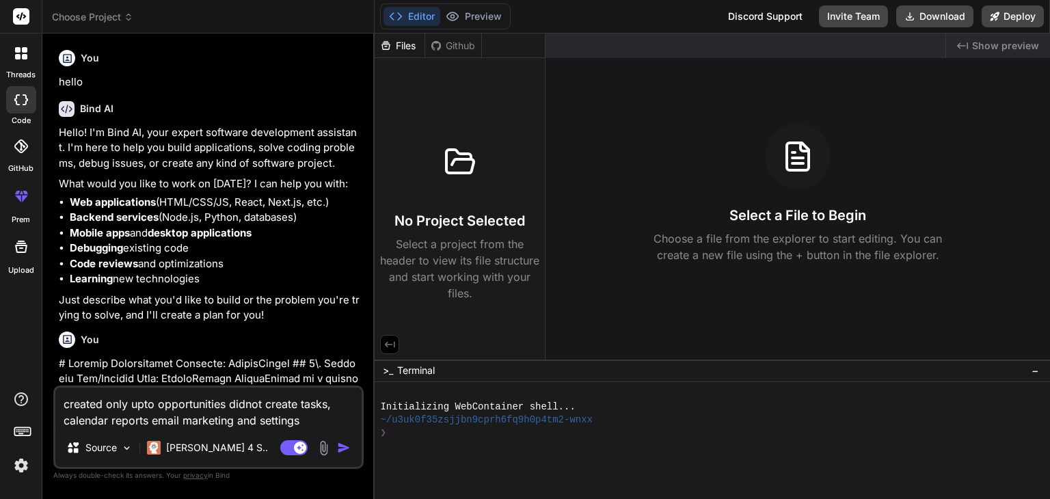
click at [15, 50] on icon at bounding box center [17, 49] width 5 height 5
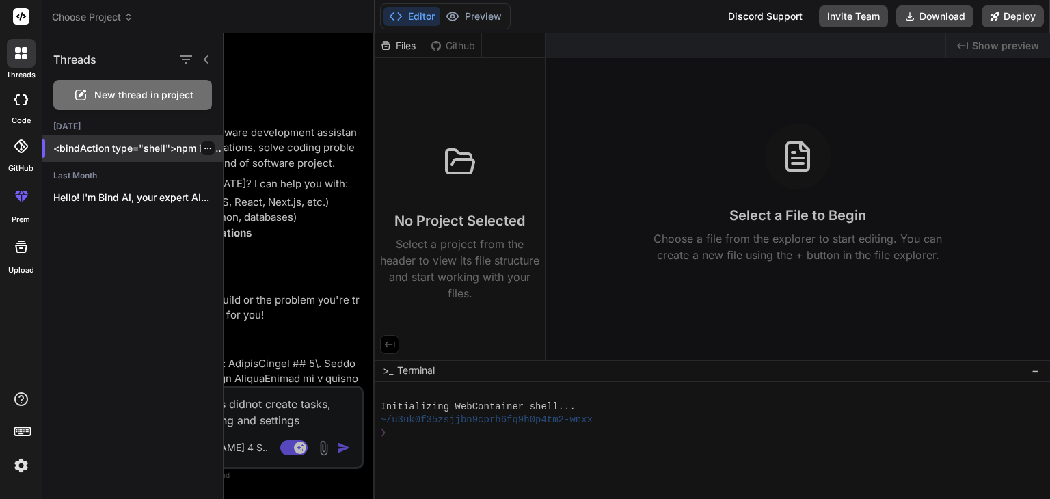
click at [102, 153] on p "<bindAction type="shell">npm install</bindAction> <bindAction type="start">npm …" at bounding box center [137, 148] width 169 height 14
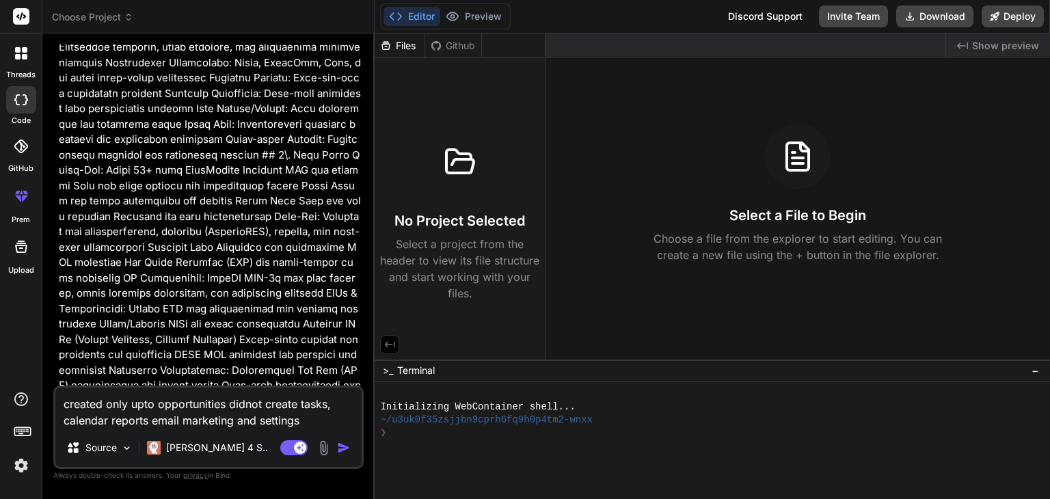
scroll to position [1104, 0]
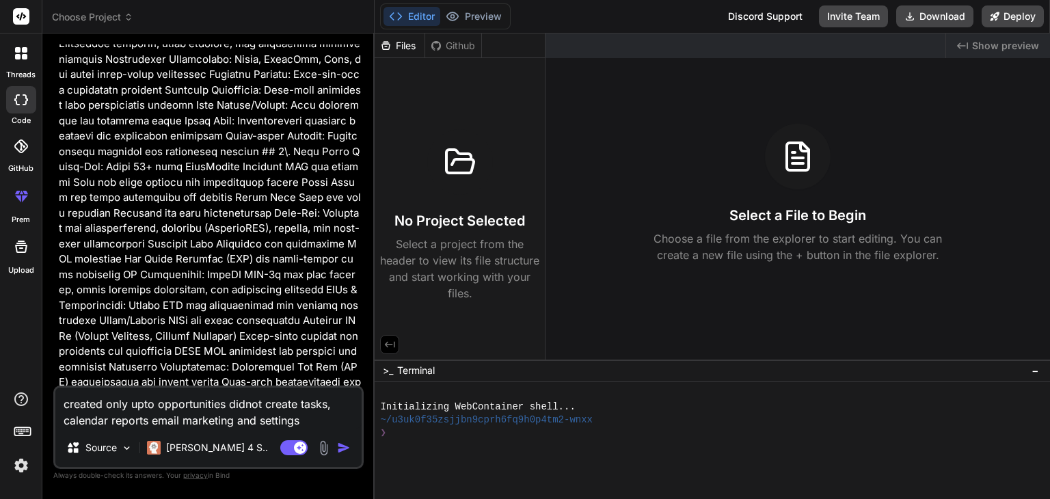
click at [349, 447] on img "button" at bounding box center [344, 448] width 14 height 14
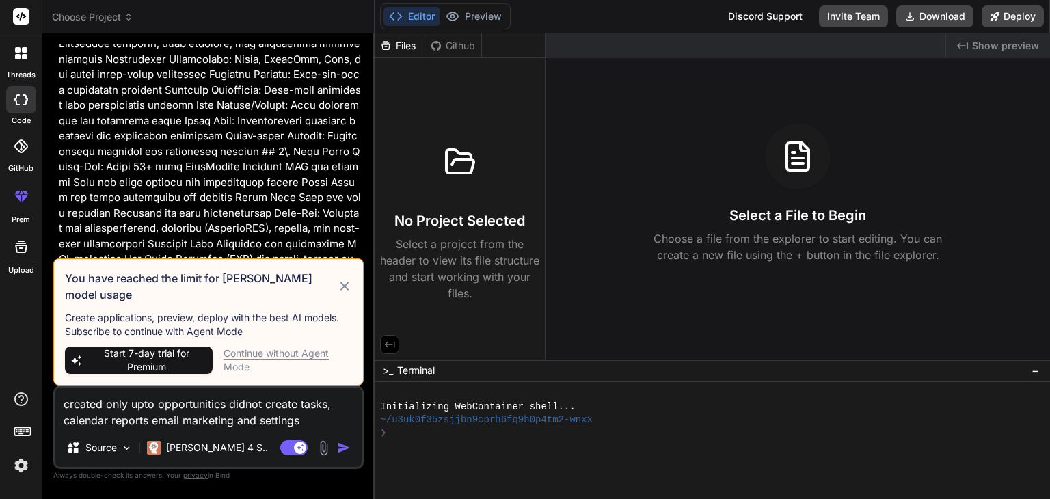
click at [346, 290] on icon at bounding box center [344, 286] width 9 height 9
type textarea "x"
